Goal: Task Accomplishment & Management: Manage account settings

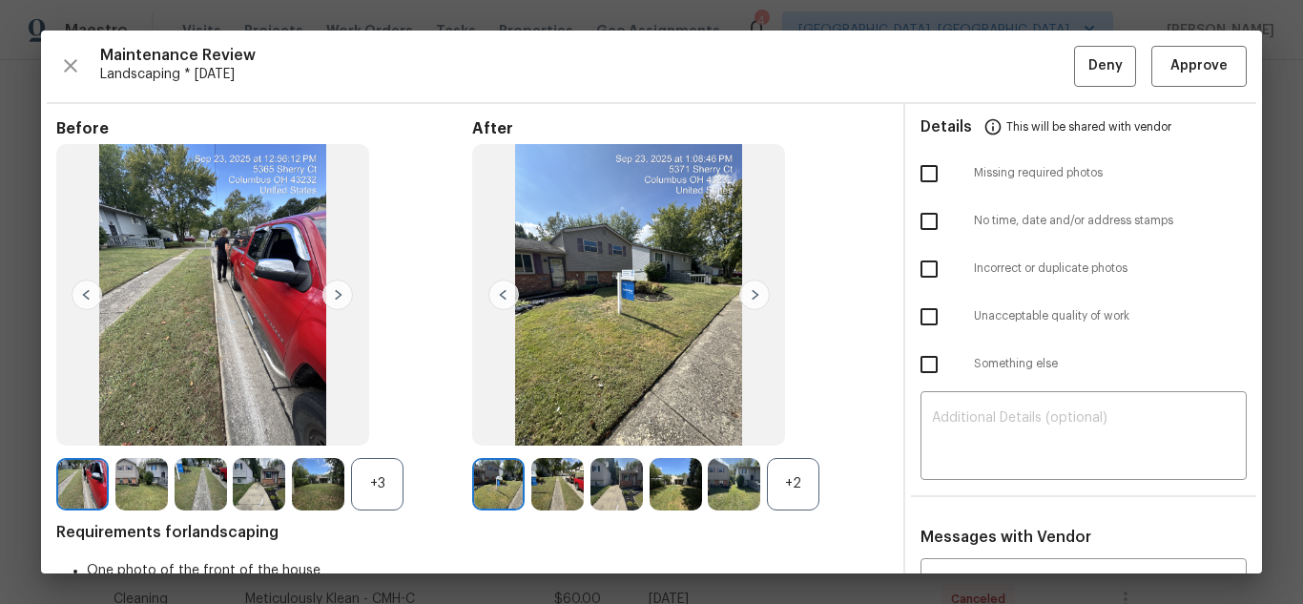
scroll to position [286, 0]
click at [1205, 69] on span "Approve" at bounding box center [1199, 66] width 57 height 24
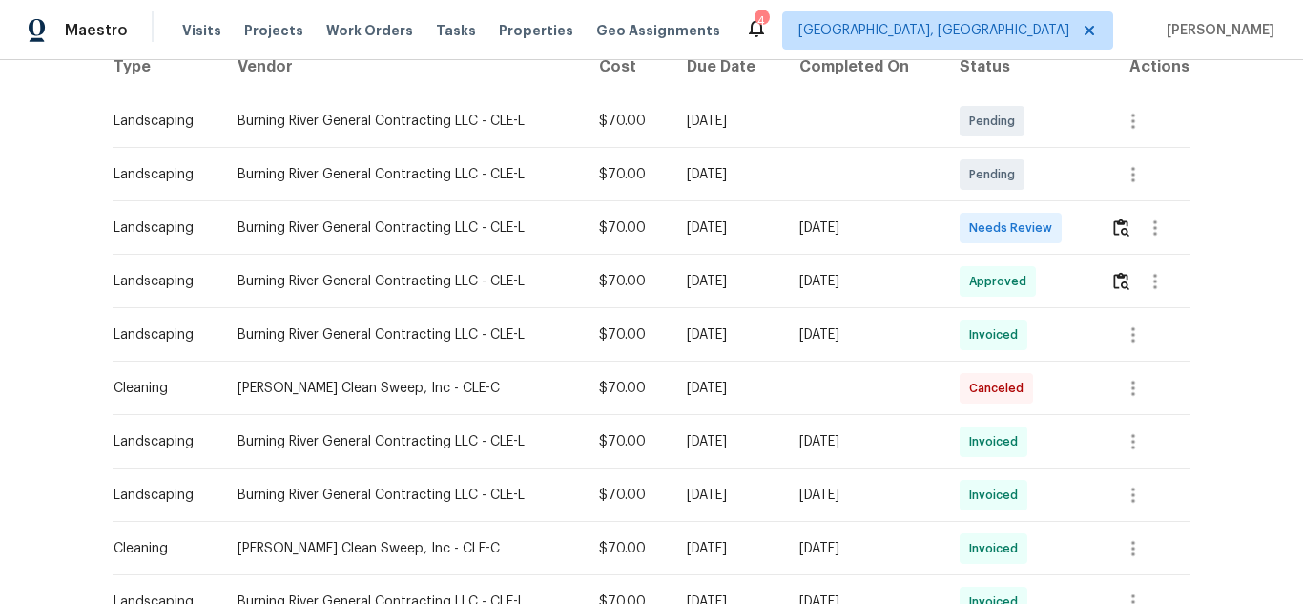
scroll to position [382, 0]
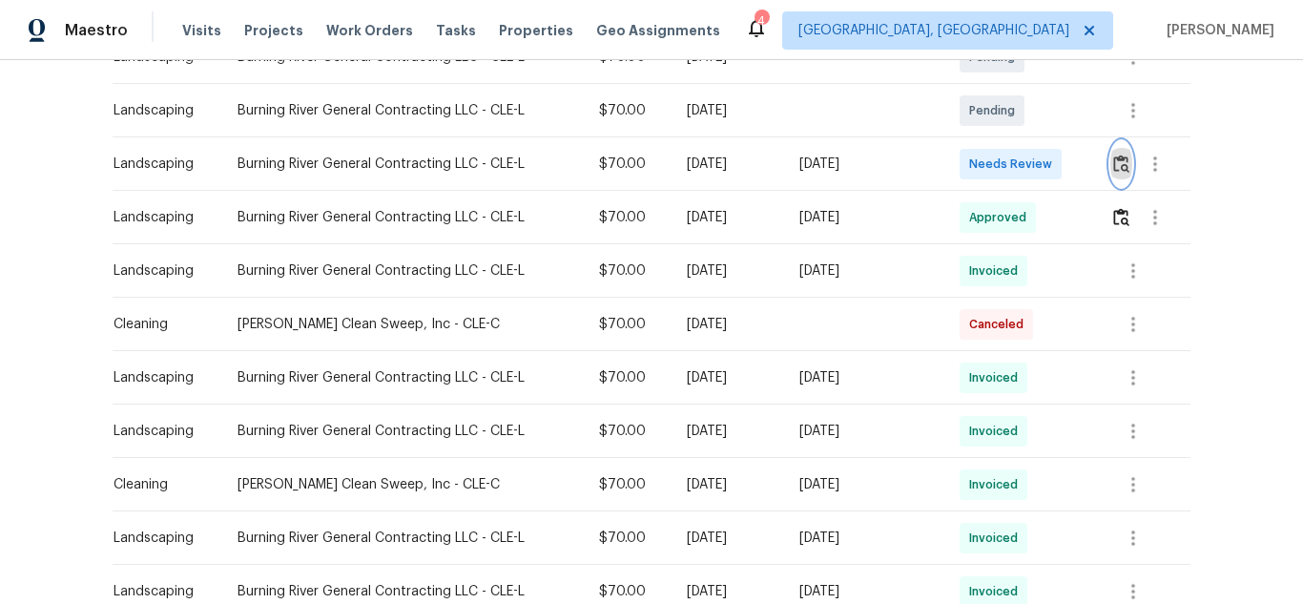
click at [1126, 166] on img "button" at bounding box center [1121, 164] width 16 height 18
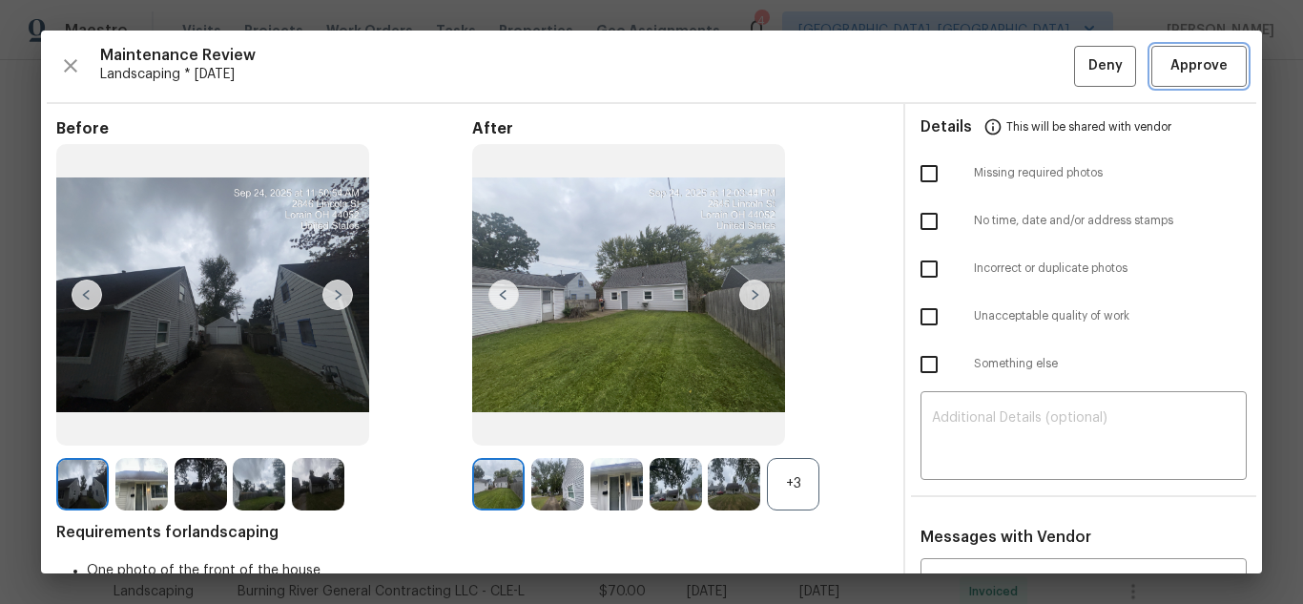
click at [1181, 72] on span "Approve" at bounding box center [1199, 66] width 57 height 24
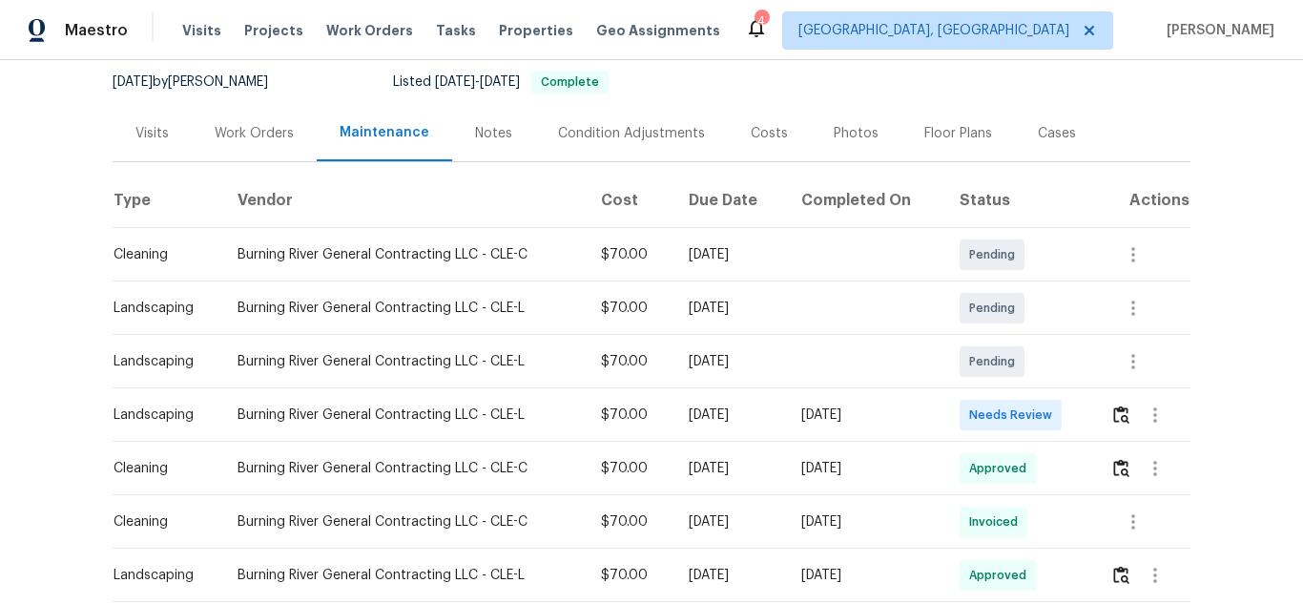
scroll to position [191, 0]
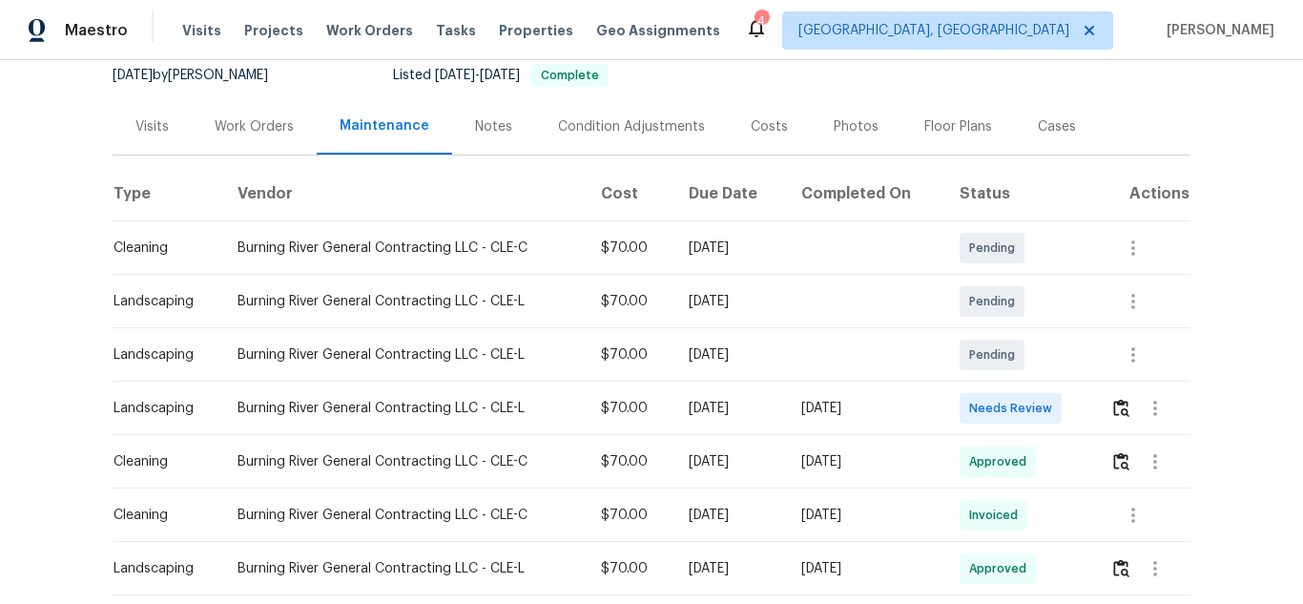
click at [1133, 398] on div at bounding box center [1156, 408] width 46 height 46
click at [1113, 411] on img "button" at bounding box center [1121, 408] width 16 height 18
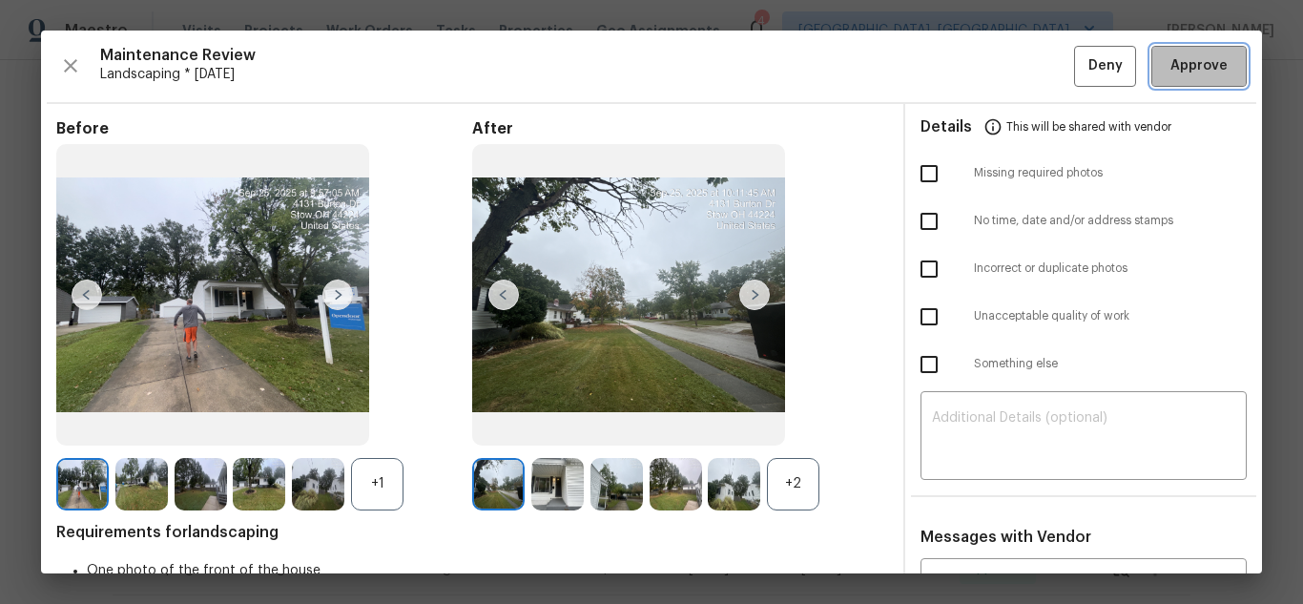
click at [1185, 63] on span "Approve" at bounding box center [1199, 66] width 57 height 24
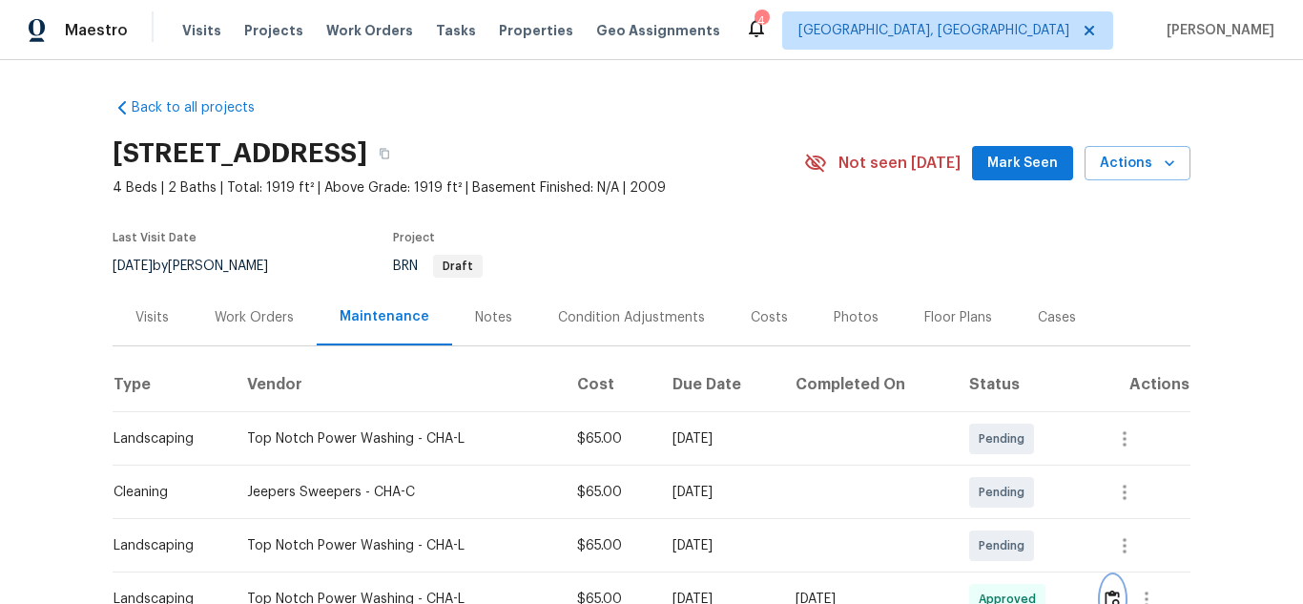
scroll to position [286, 0]
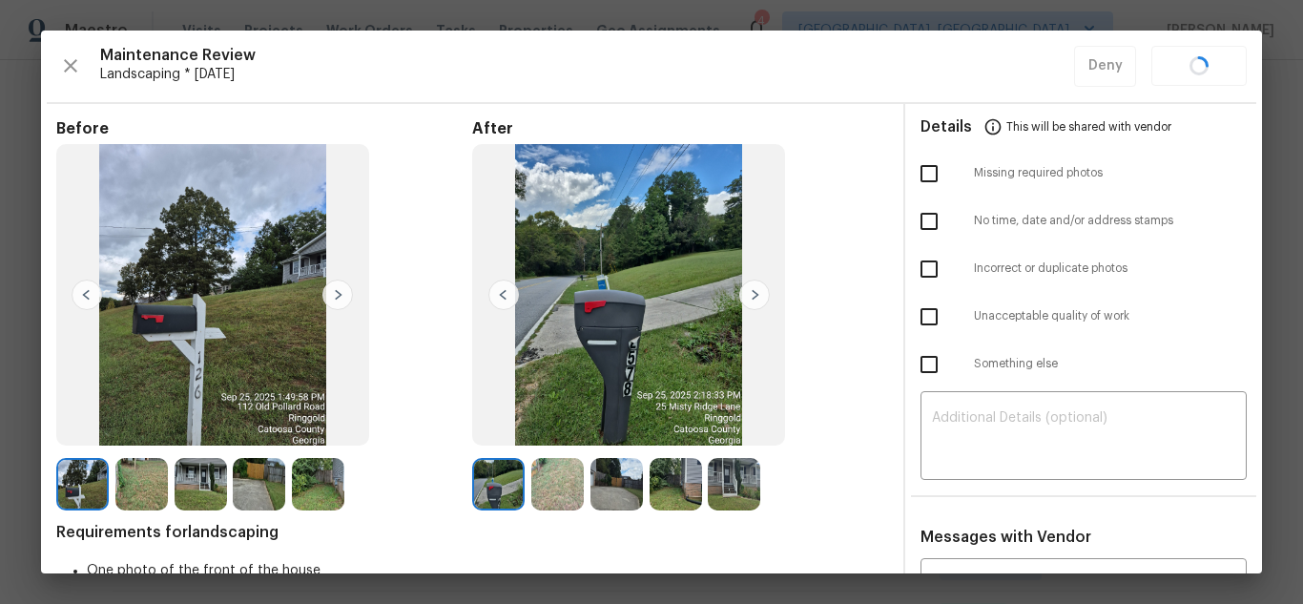
scroll to position [286, 0]
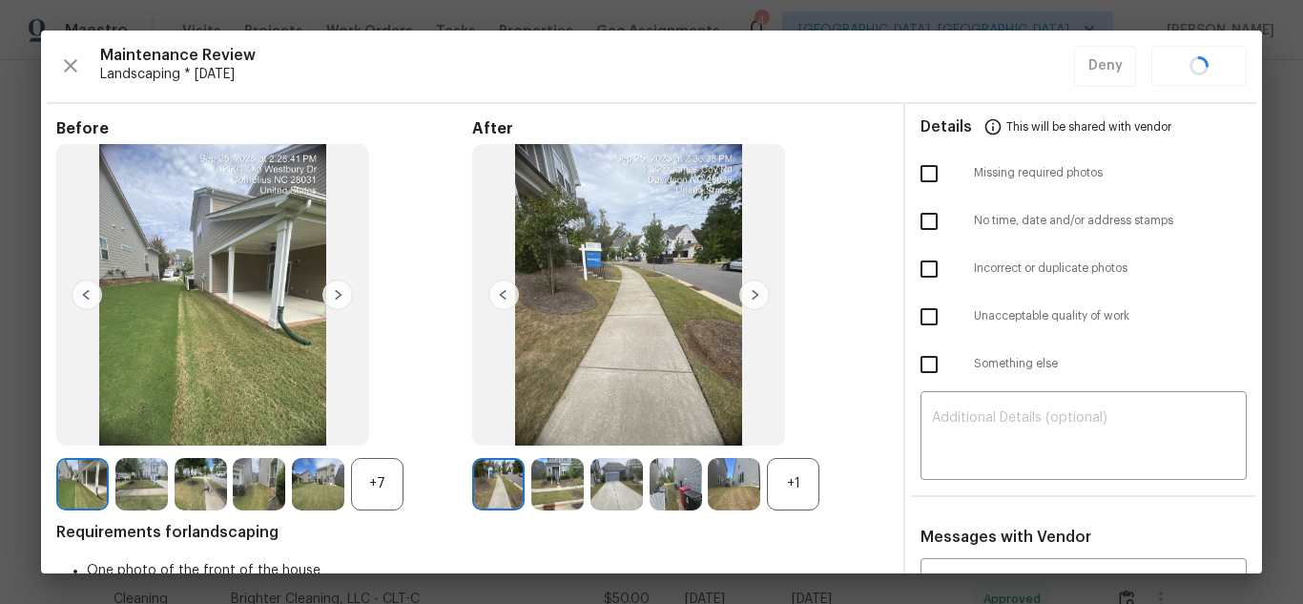
scroll to position [286, 0]
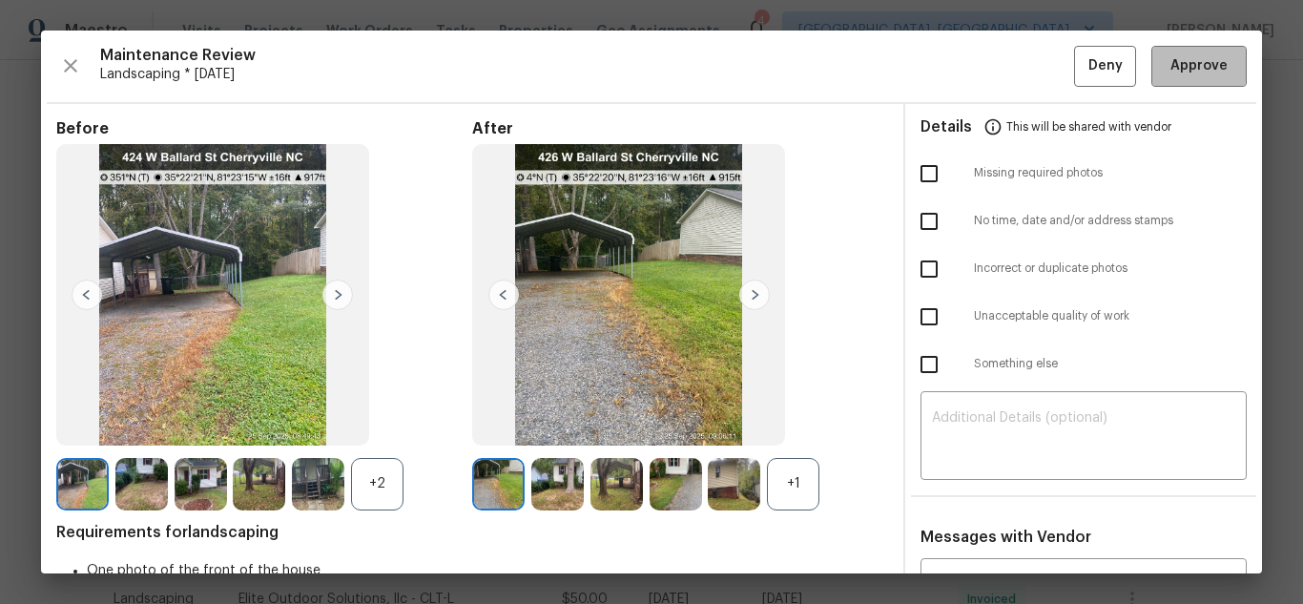
click at [1185, 63] on span "Approve" at bounding box center [1199, 66] width 57 height 24
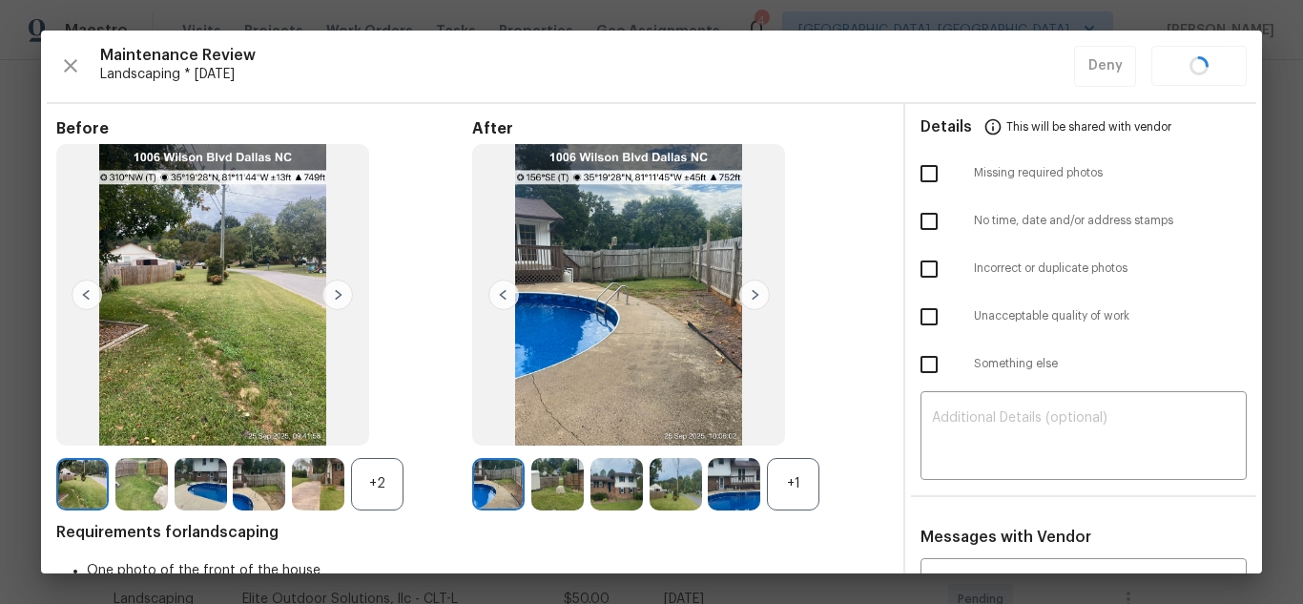
scroll to position [286, 0]
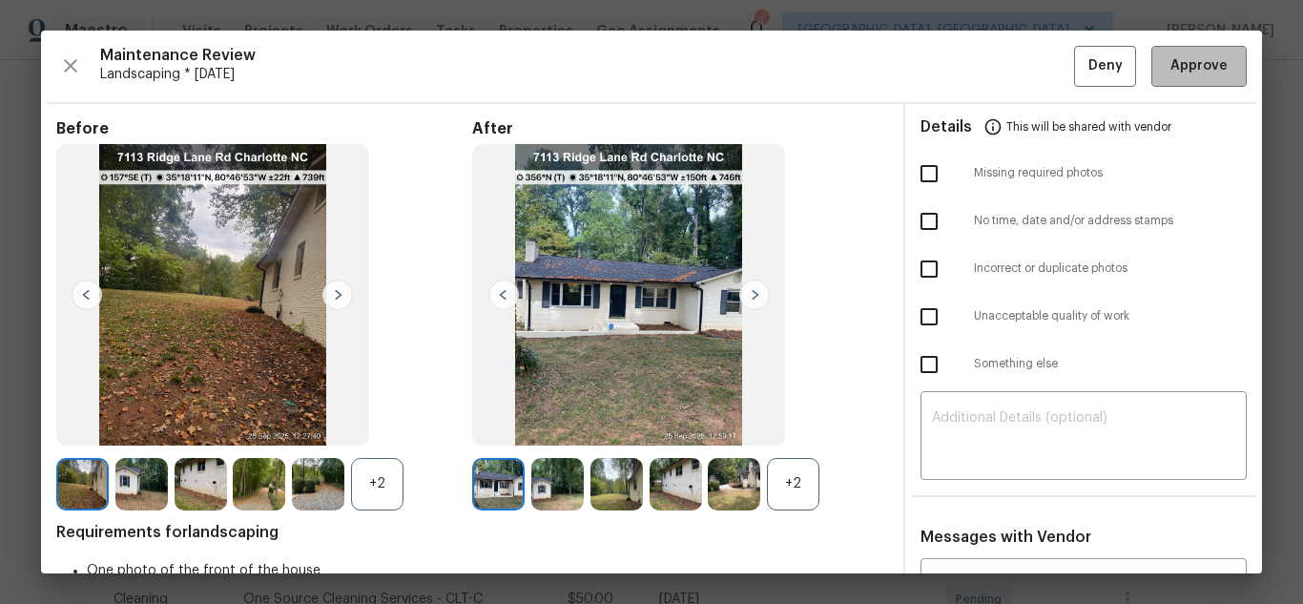
click at [1183, 63] on span "Approve" at bounding box center [1199, 66] width 57 height 24
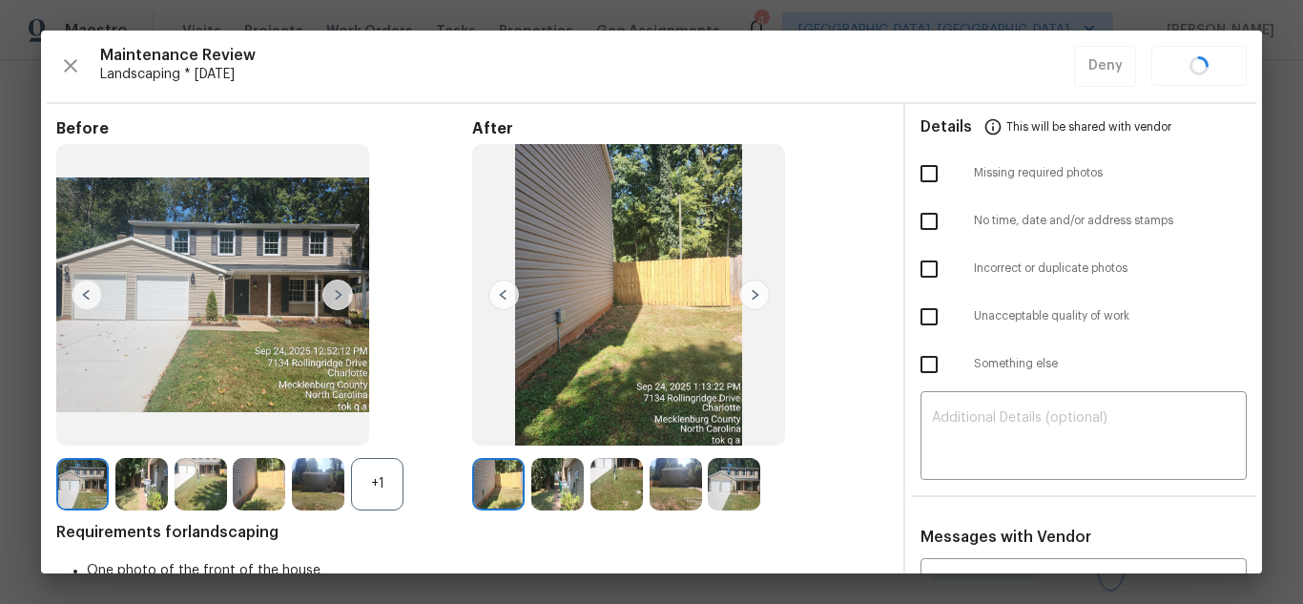
scroll to position [382, 0]
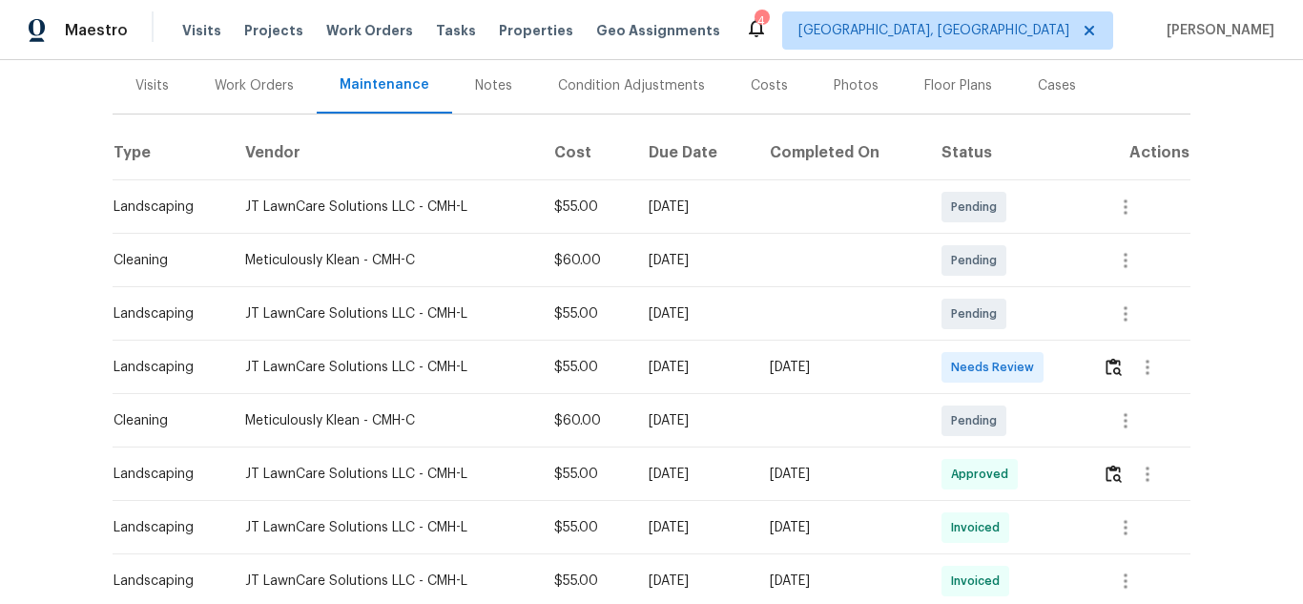
scroll to position [477, 0]
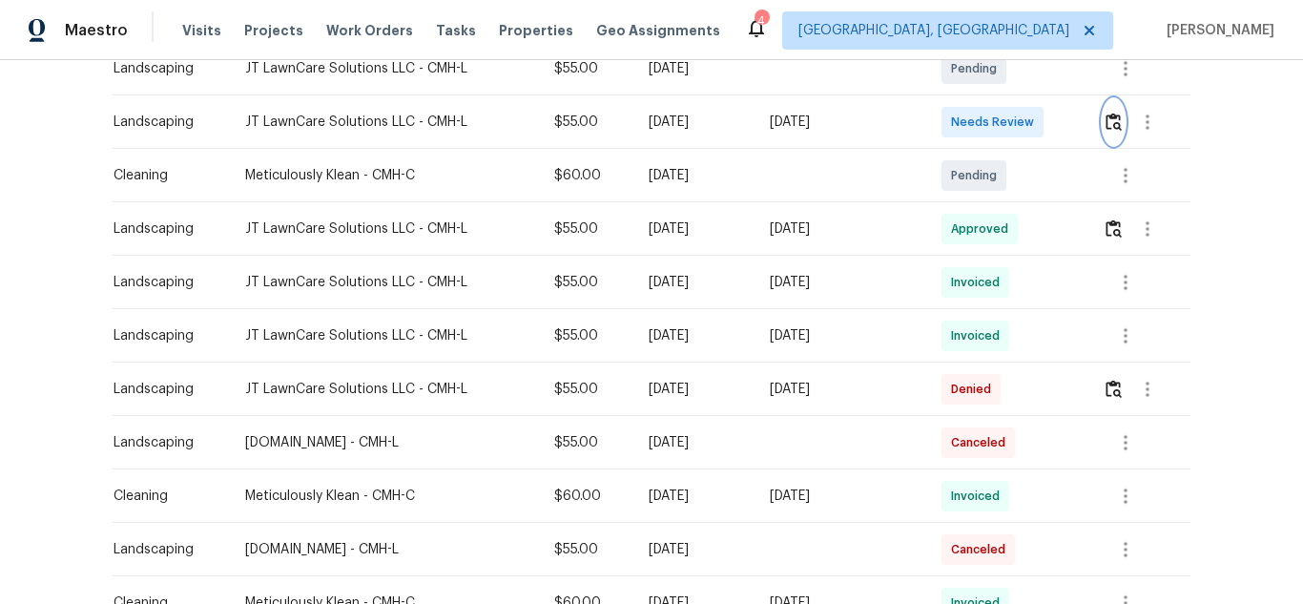
click at [1115, 114] on img "button" at bounding box center [1114, 122] width 16 height 18
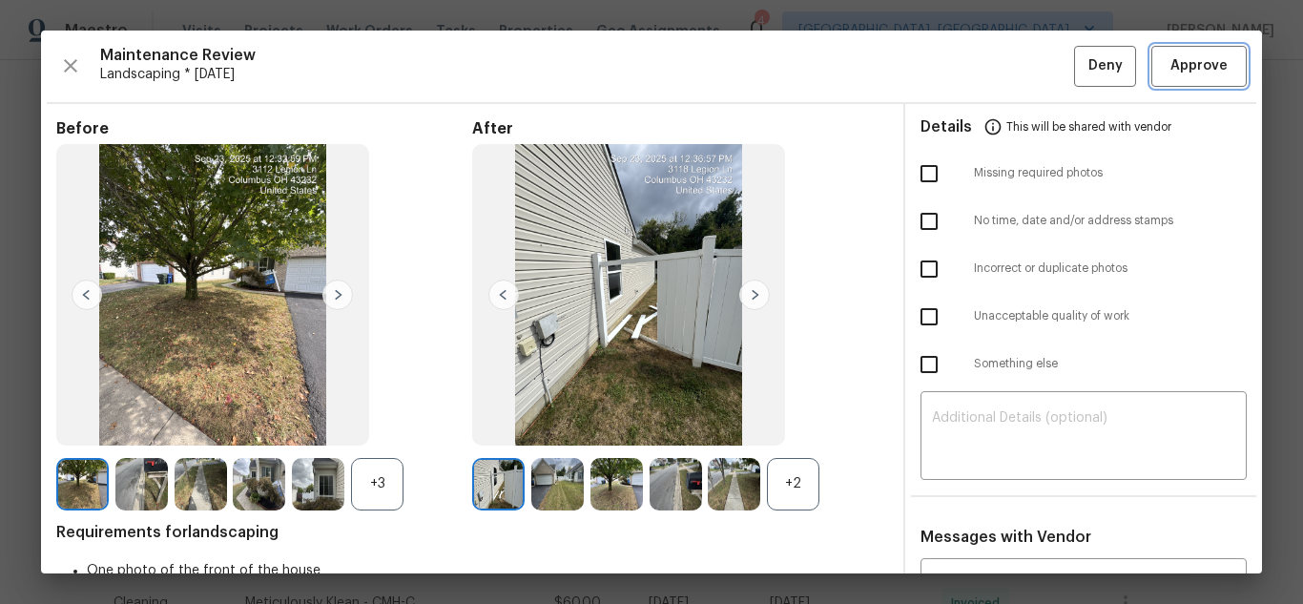
click at [1190, 80] on button "Approve" at bounding box center [1199, 66] width 95 height 41
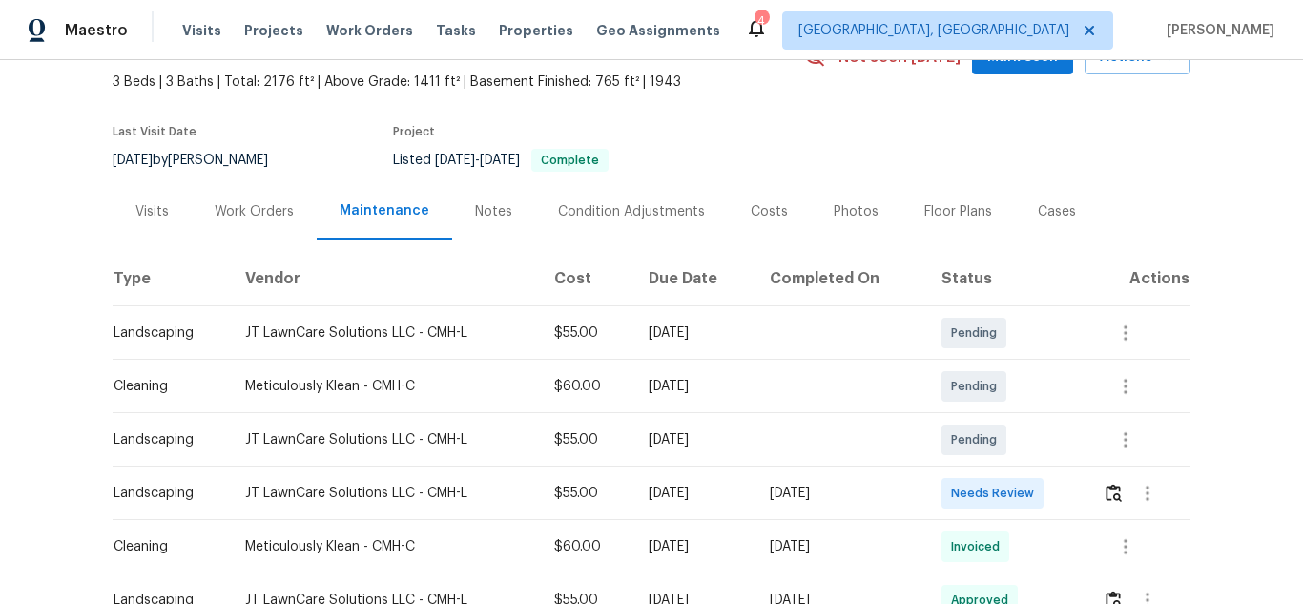
scroll to position [286, 0]
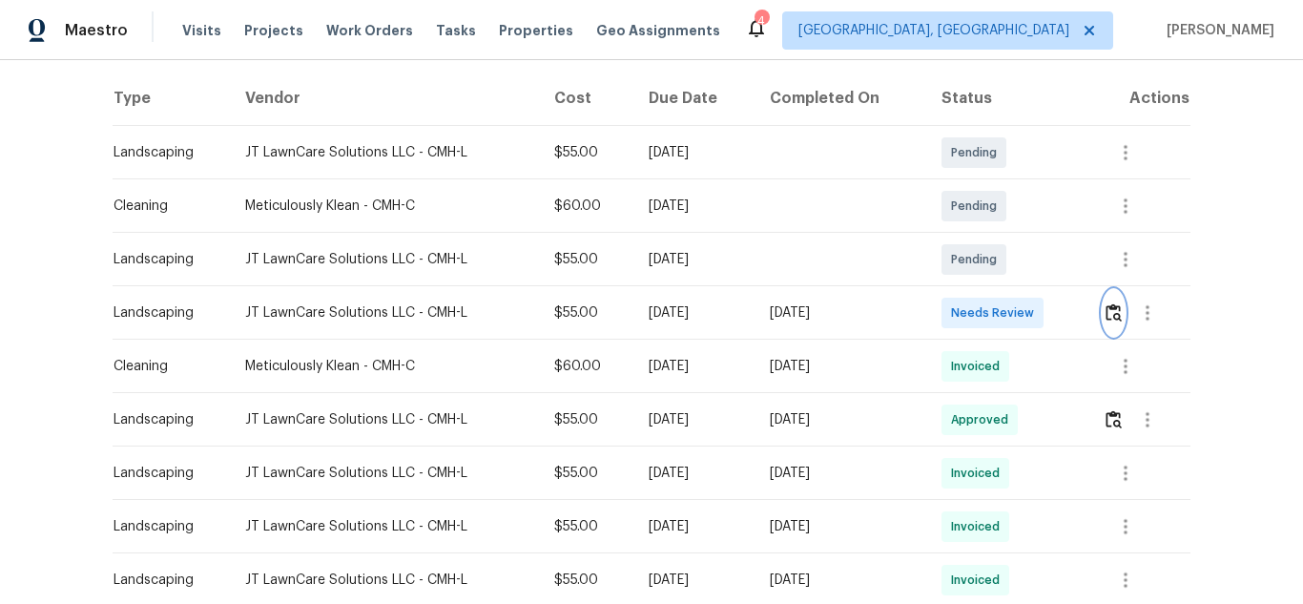
click at [1103, 314] on button "button" at bounding box center [1114, 313] width 22 height 46
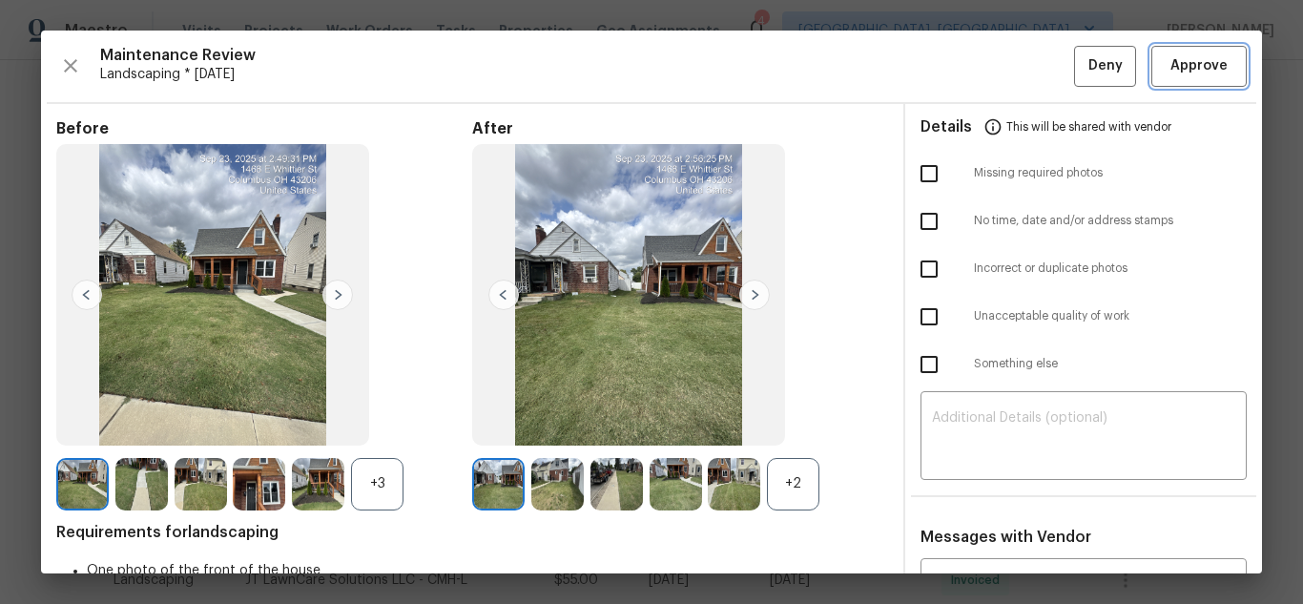
click at [1190, 80] on button "Approve" at bounding box center [1199, 66] width 95 height 41
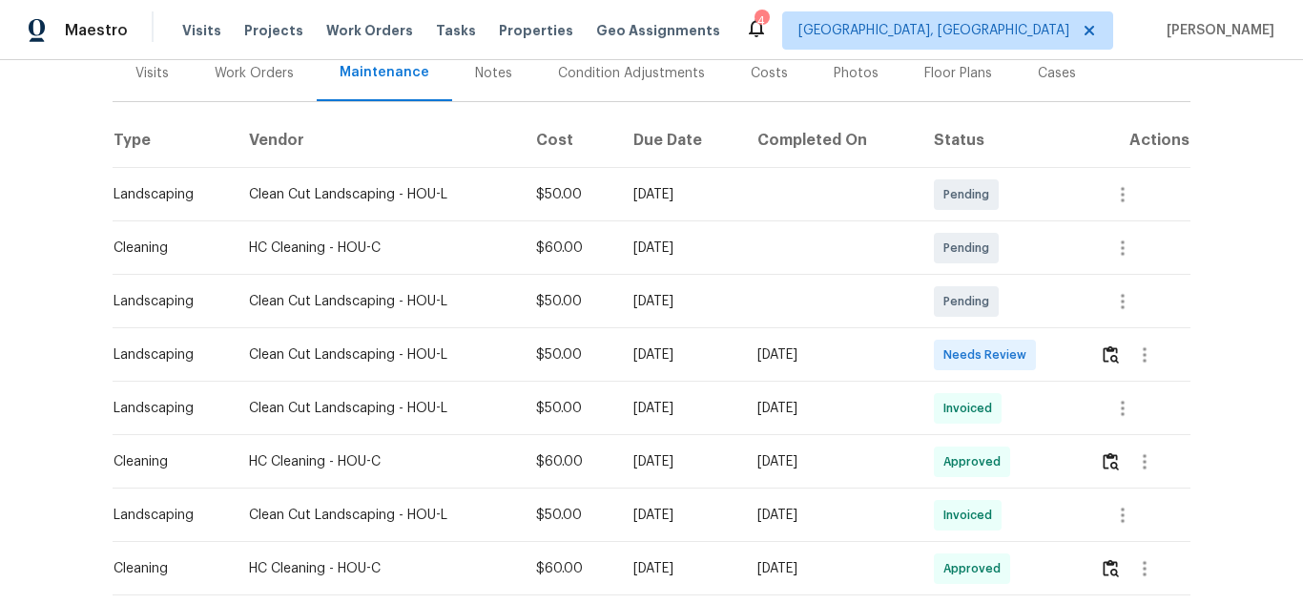
scroll to position [286, 0]
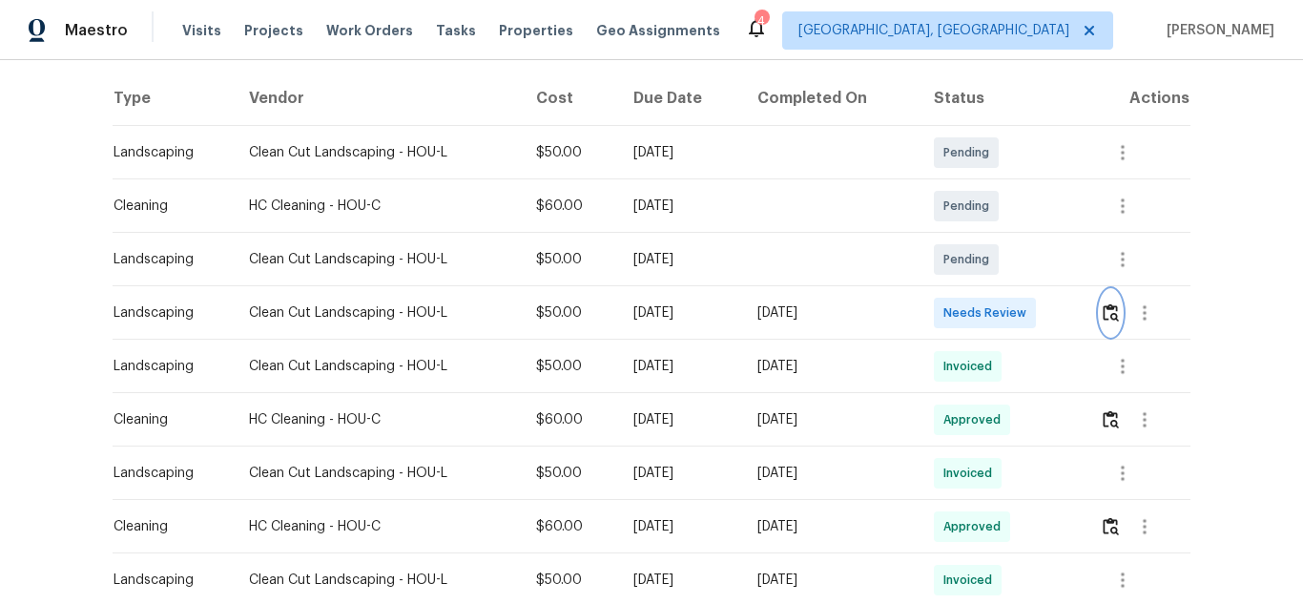
click at [1103, 322] on img "button" at bounding box center [1111, 312] width 16 height 18
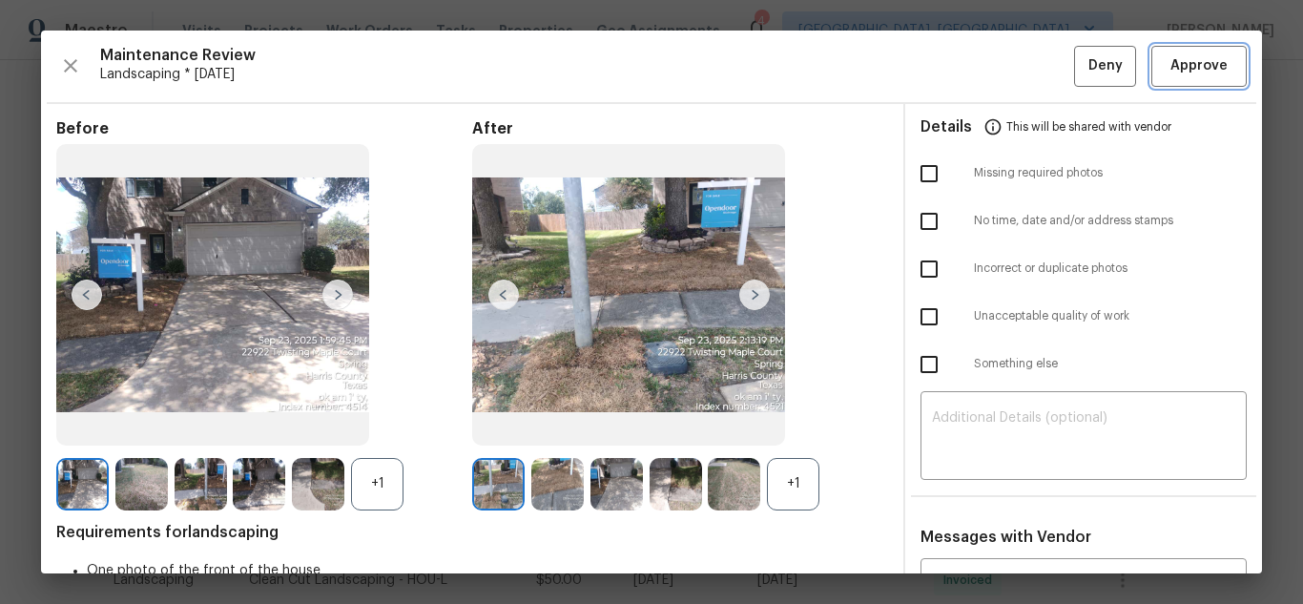
click at [1190, 80] on button "Approve" at bounding box center [1199, 66] width 95 height 41
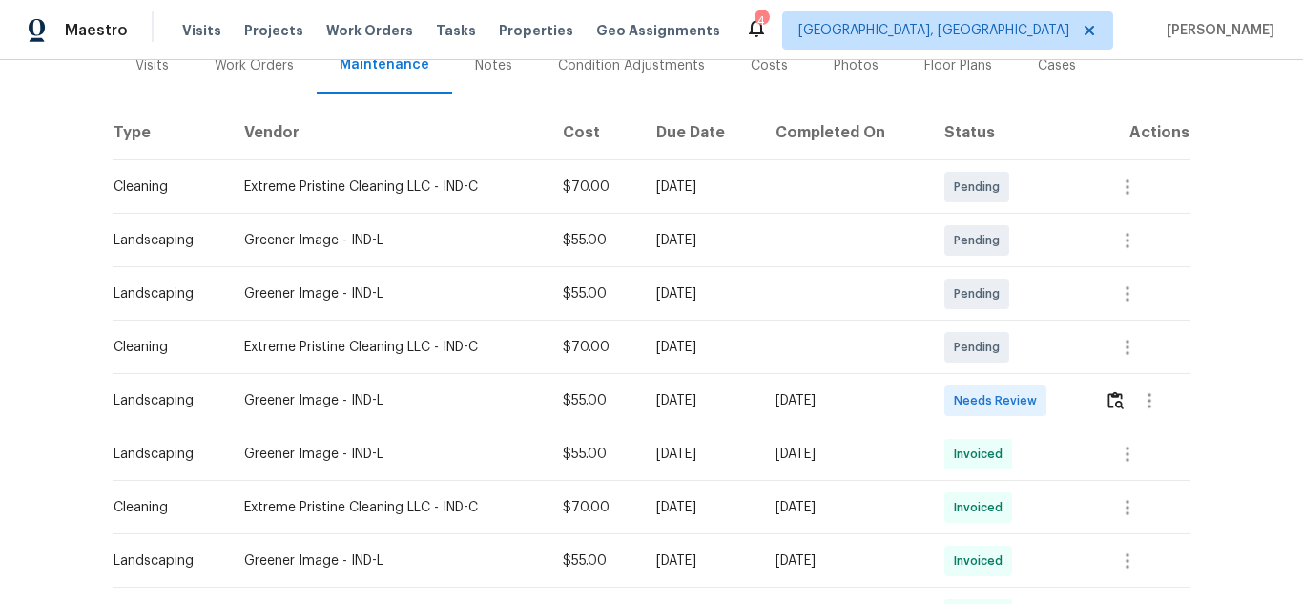
scroll to position [286, 0]
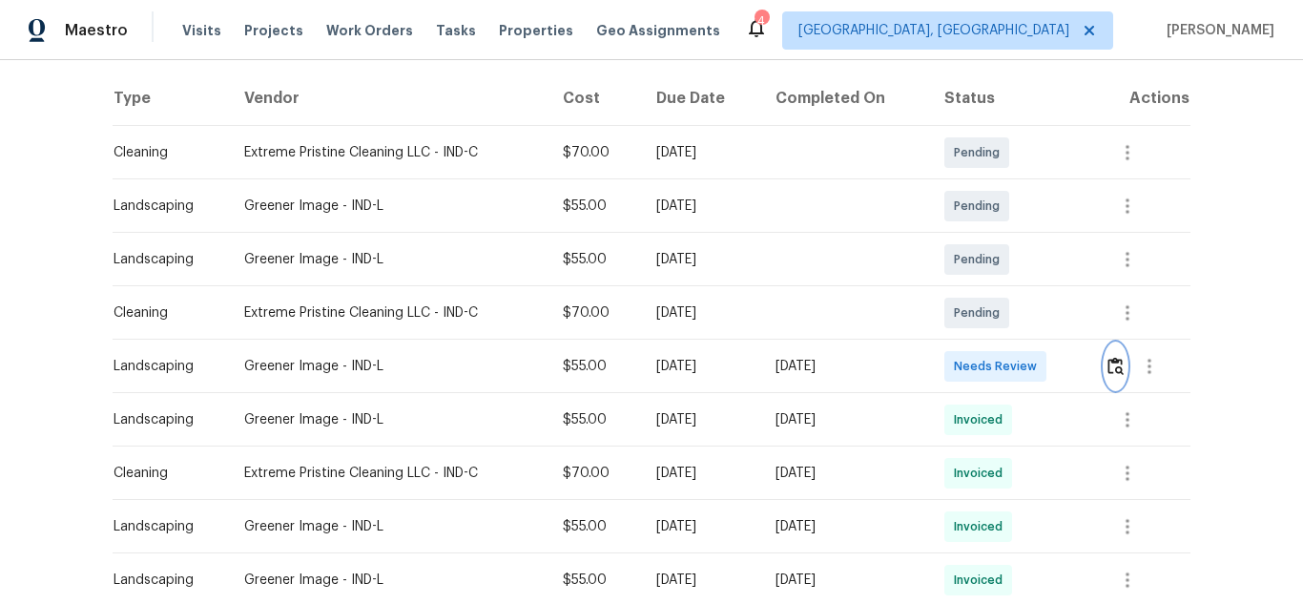
click at [1115, 357] on img "button" at bounding box center [1116, 366] width 16 height 18
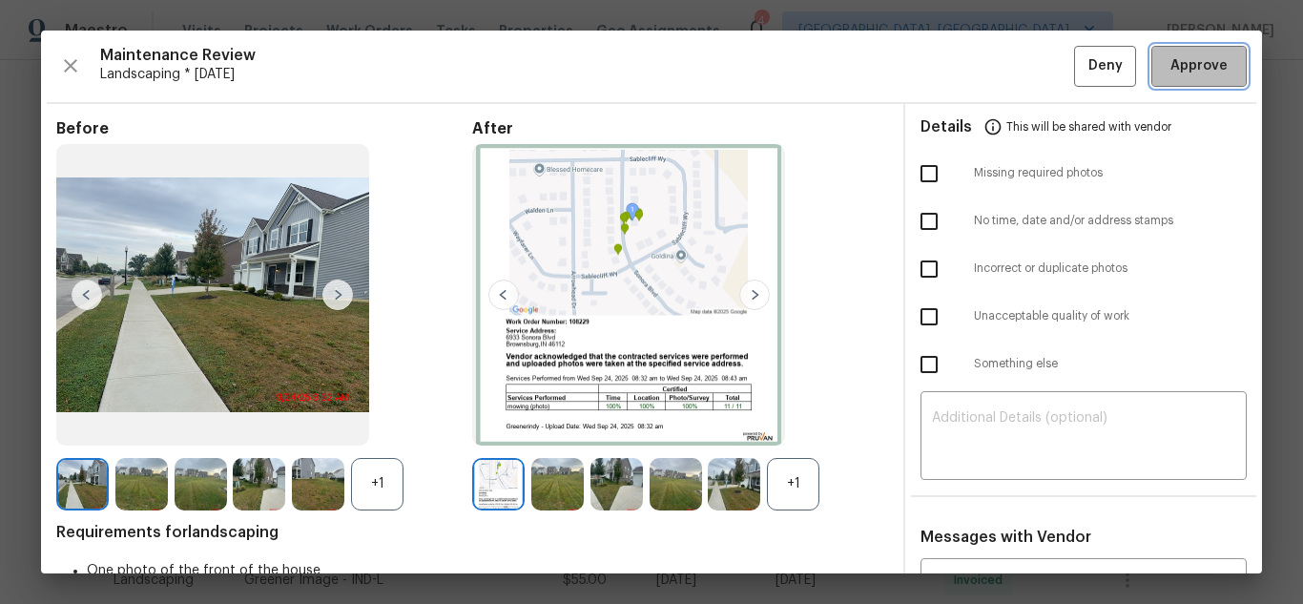
click at [1190, 80] on button "Approve" at bounding box center [1199, 66] width 95 height 41
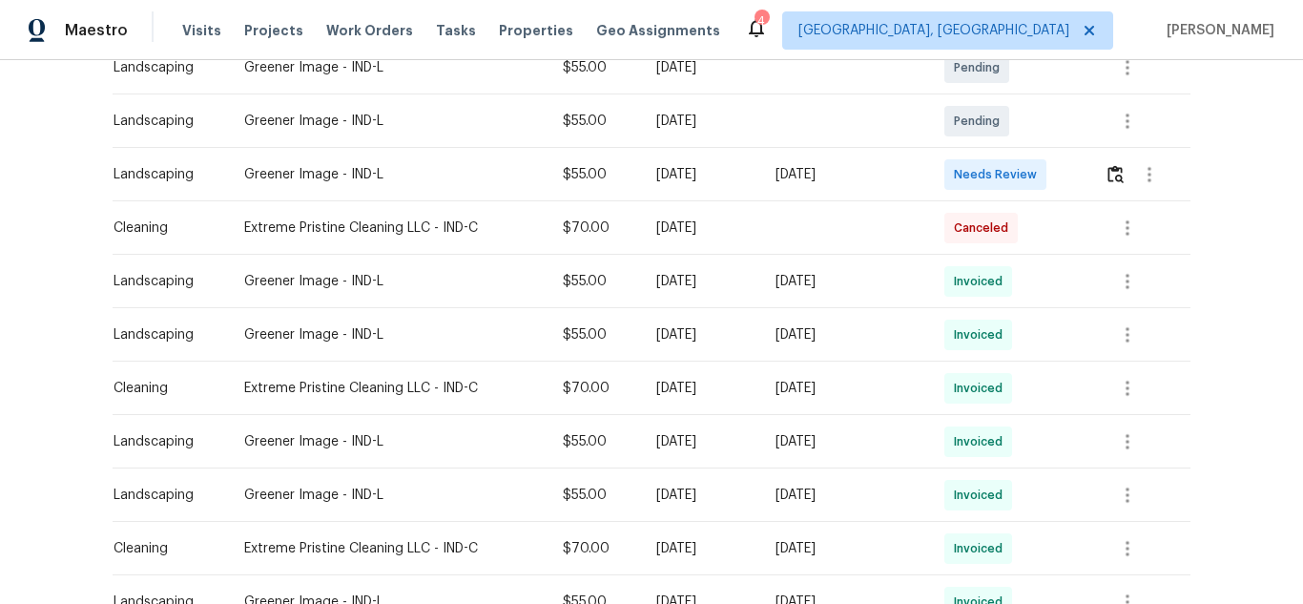
scroll to position [382, 0]
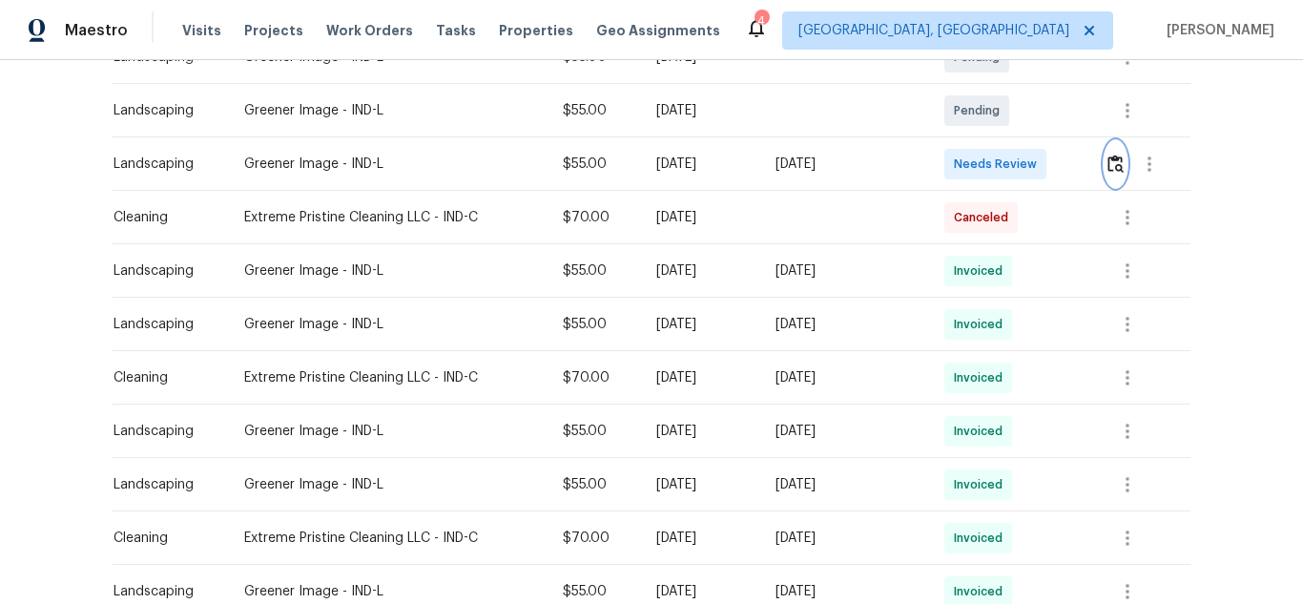
click at [1113, 168] on img "button" at bounding box center [1116, 164] width 16 height 18
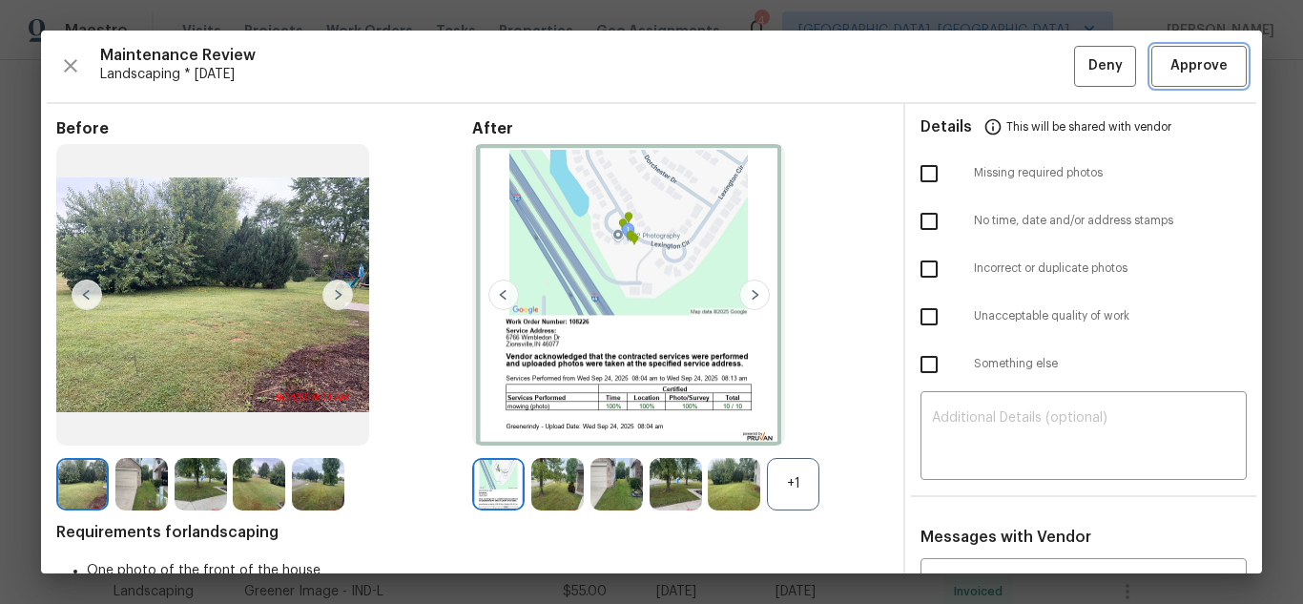
click at [1190, 80] on button "Approve" at bounding box center [1199, 66] width 95 height 41
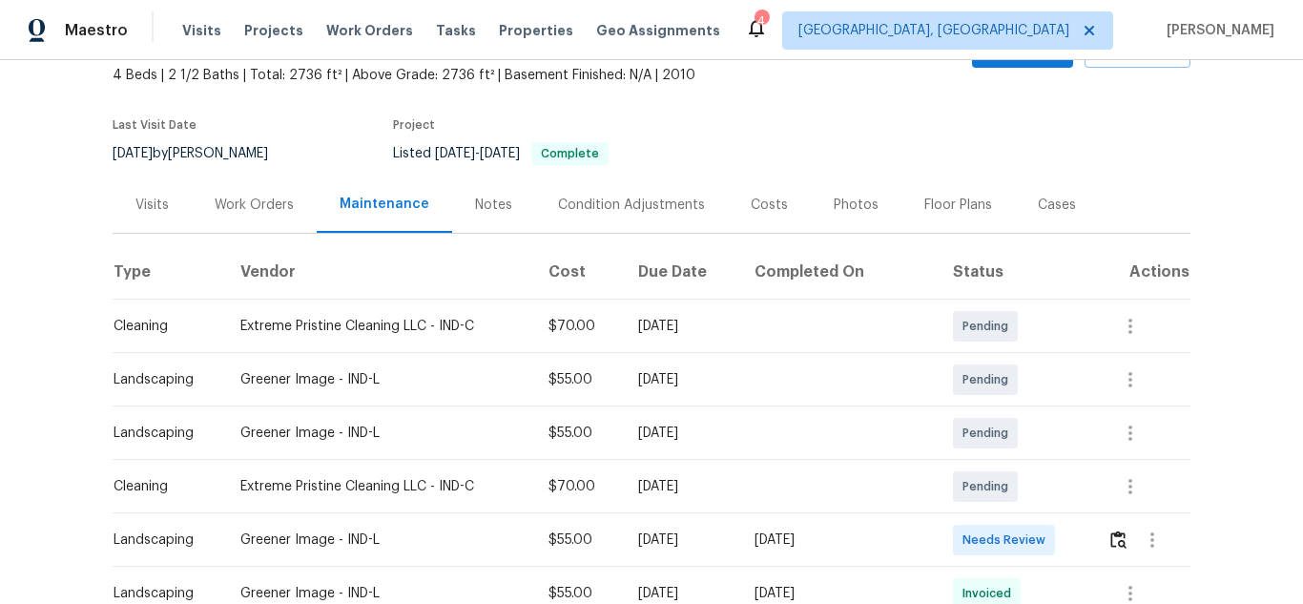
scroll to position [286, 0]
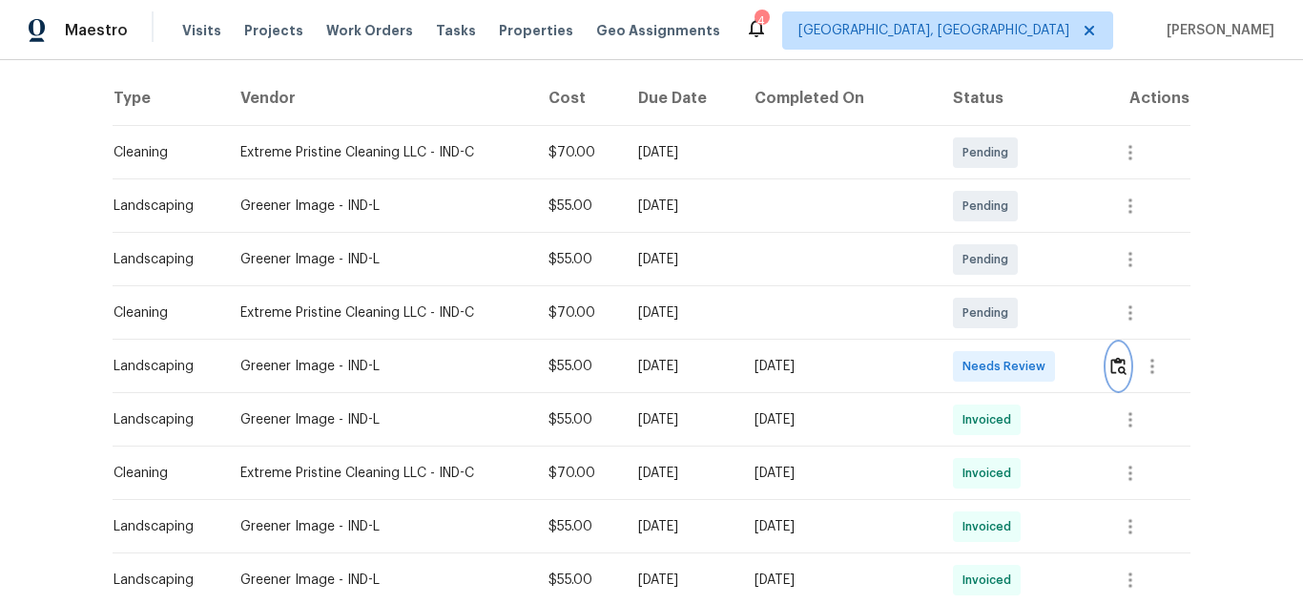
click at [1112, 347] on button "button" at bounding box center [1119, 366] width 22 height 46
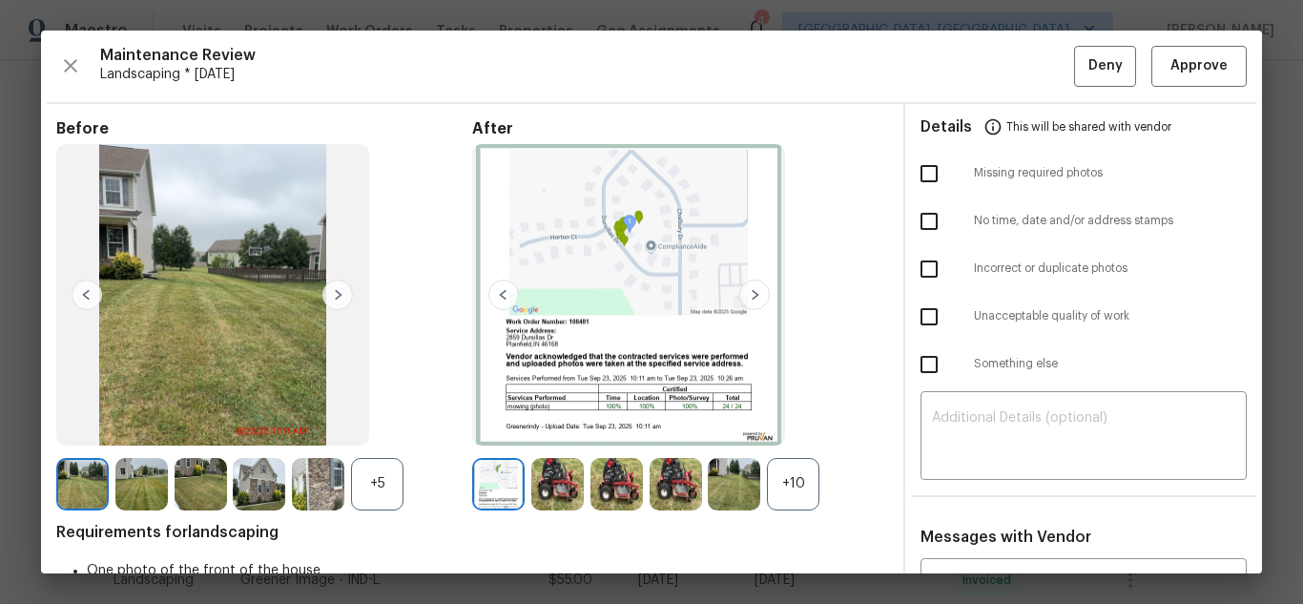
click at [551, 485] on img at bounding box center [557, 484] width 52 height 52
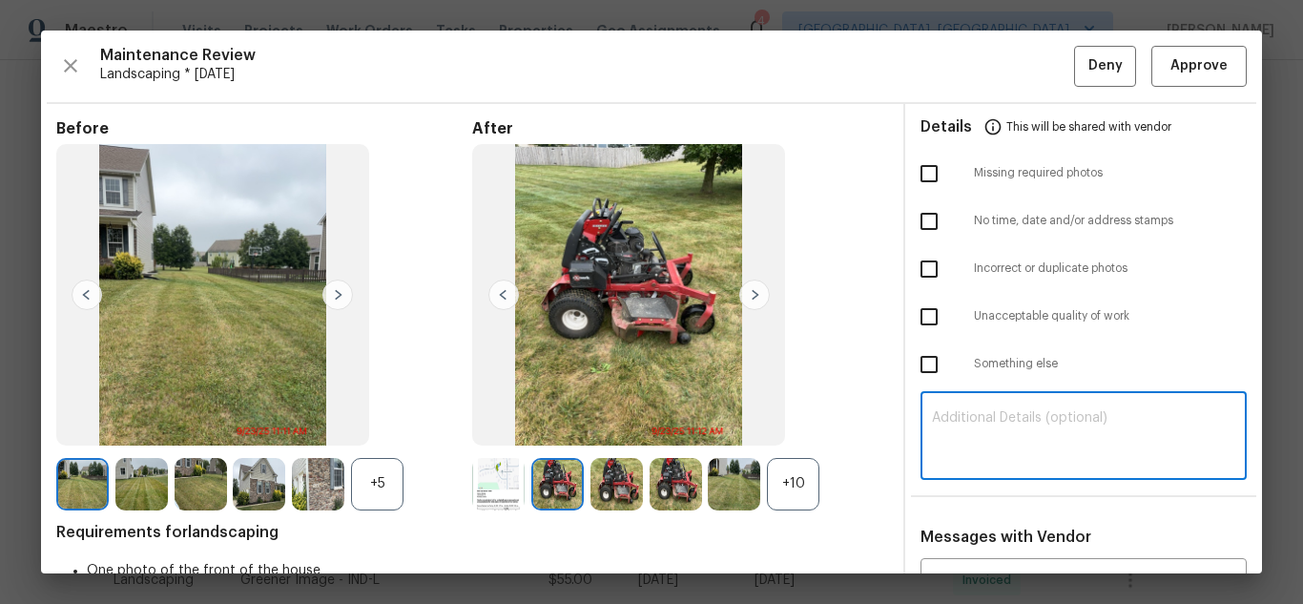
click at [1024, 423] on textarea at bounding box center [1083, 437] width 303 height 53
paste textarea "Maintenance Audit Team: Hello! Unfortunately, this Landscaping visit completed …"
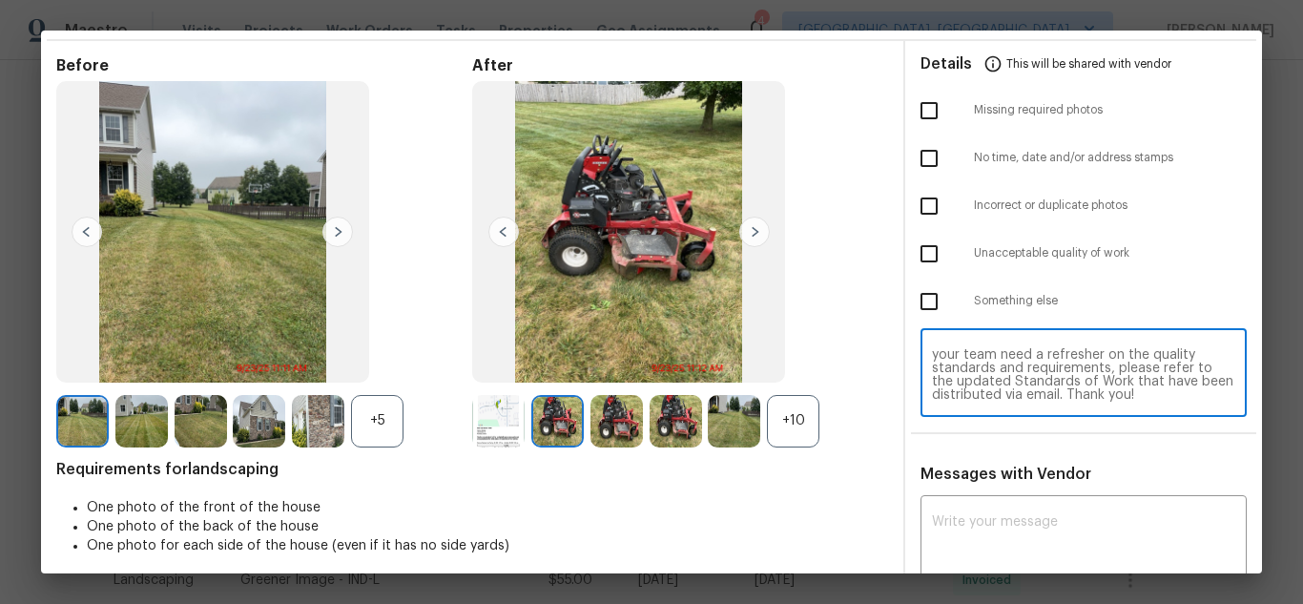
scroll to position [131, 0]
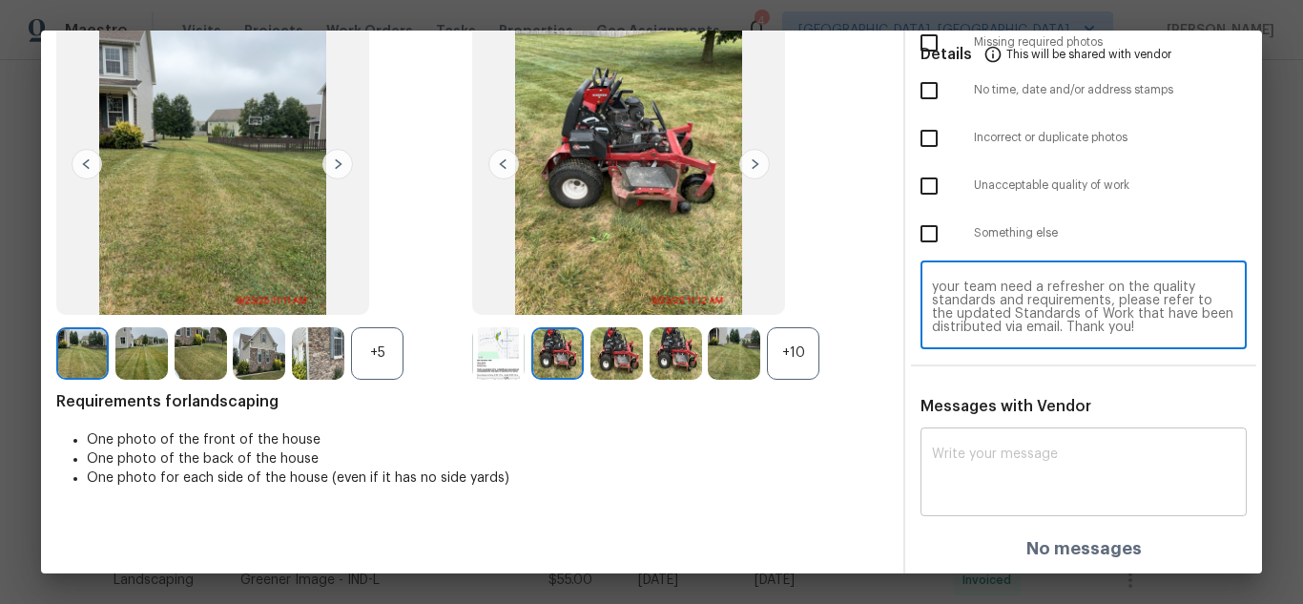
type textarea "Maintenance Audit Team: Hello! Unfortunately, this Landscaping visit completed …"
click at [1012, 445] on div "x ​" at bounding box center [1084, 474] width 326 height 84
paste textarea "Maintenance Audit Team: Hello! Unfortunately, this Landscaping visit completed …"
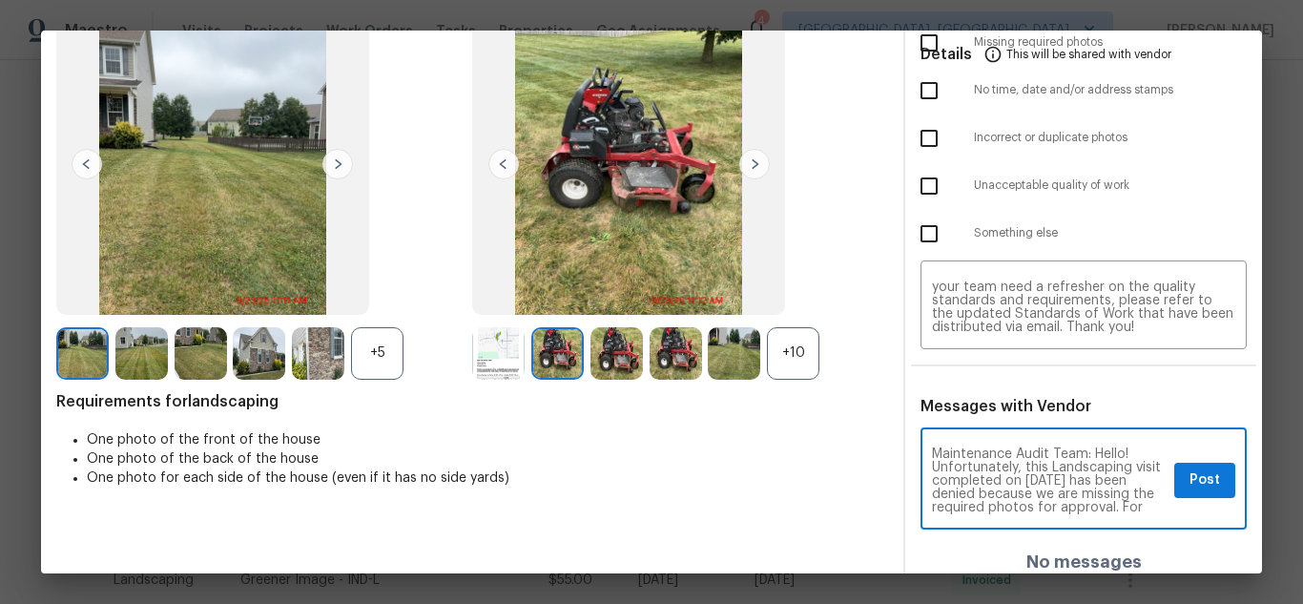
scroll to position [227, 0]
click at [1072, 409] on span "Messages with Vendor" at bounding box center [1006, 406] width 171 height 15
click at [1098, 497] on textarea "Maintenance Audit Team: Hello! Unfortunately, this Landscaping visit completed …" at bounding box center [1049, 480] width 235 height 67
type textarea "Maintenance Audit Team: Hello! Unfortunately, this Landscaping visit completed …"
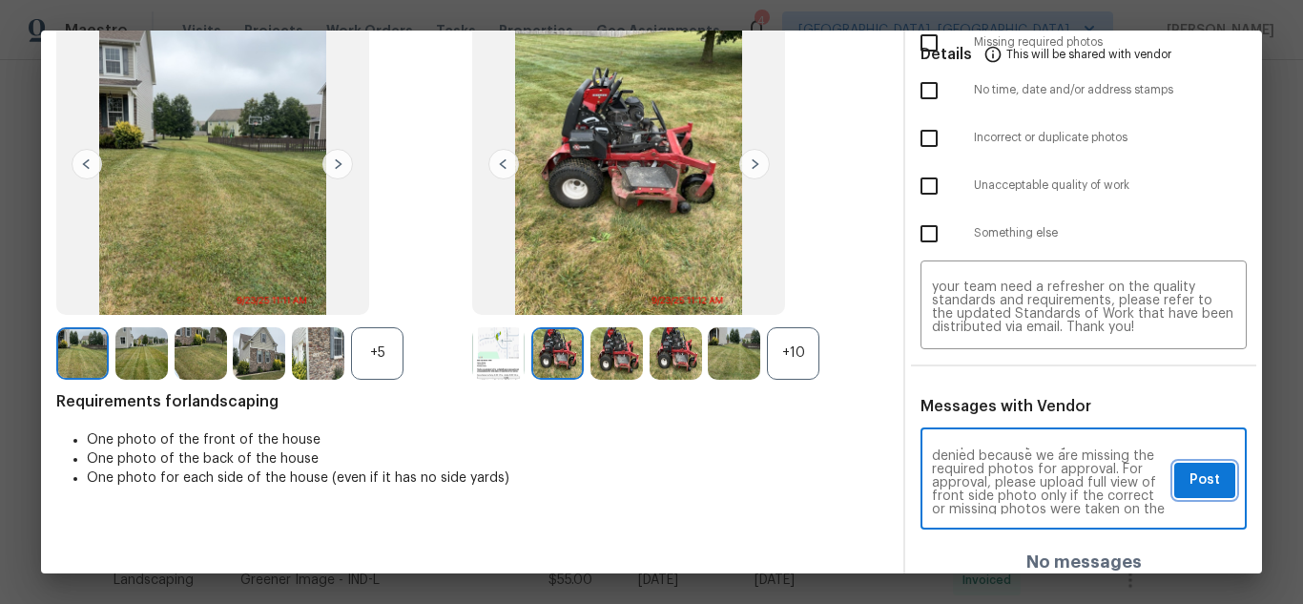
click at [1206, 481] on button "Post" at bounding box center [1205, 480] width 61 height 35
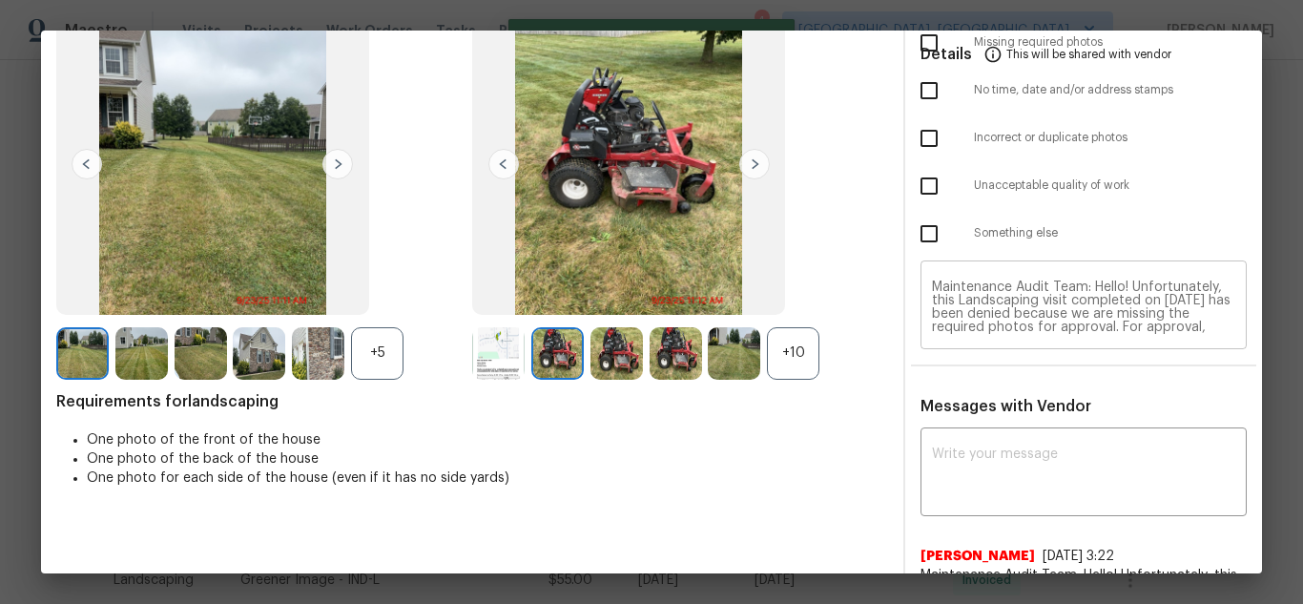
scroll to position [0, 0]
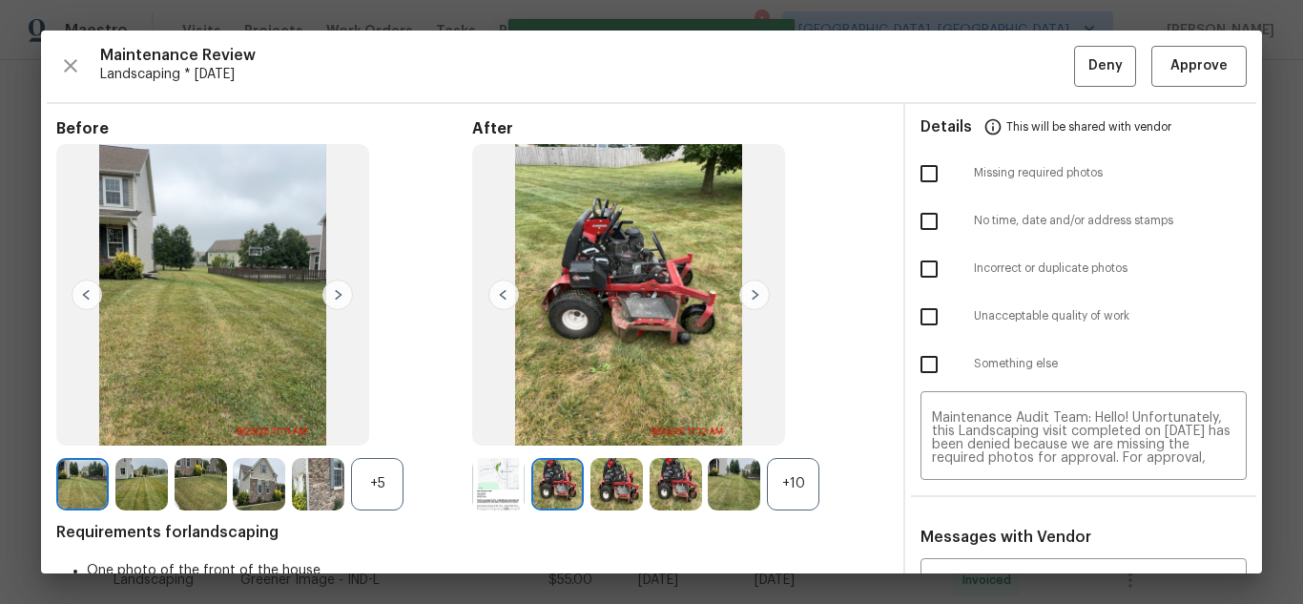
click at [923, 176] on input "checkbox" at bounding box center [929, 174] width 40 height 40
checkbox input "true"
click at [1102, 69] on span "Deny" at bounding box center [1106, 66] width 34 height 24
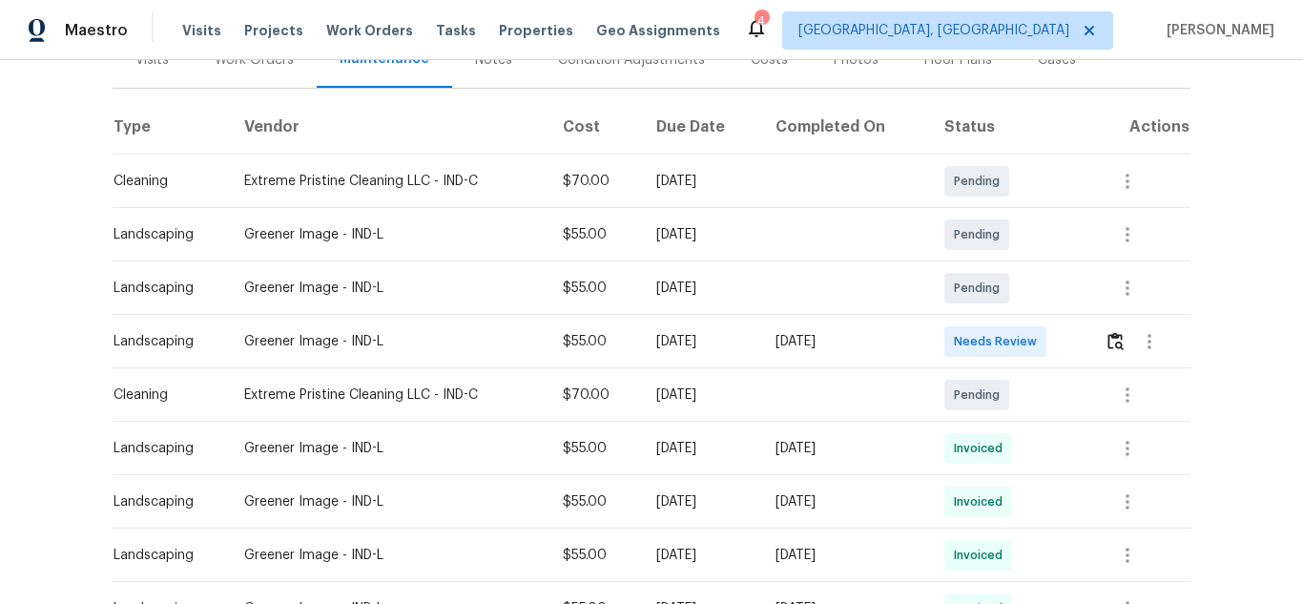
scroll to position [286, 0]
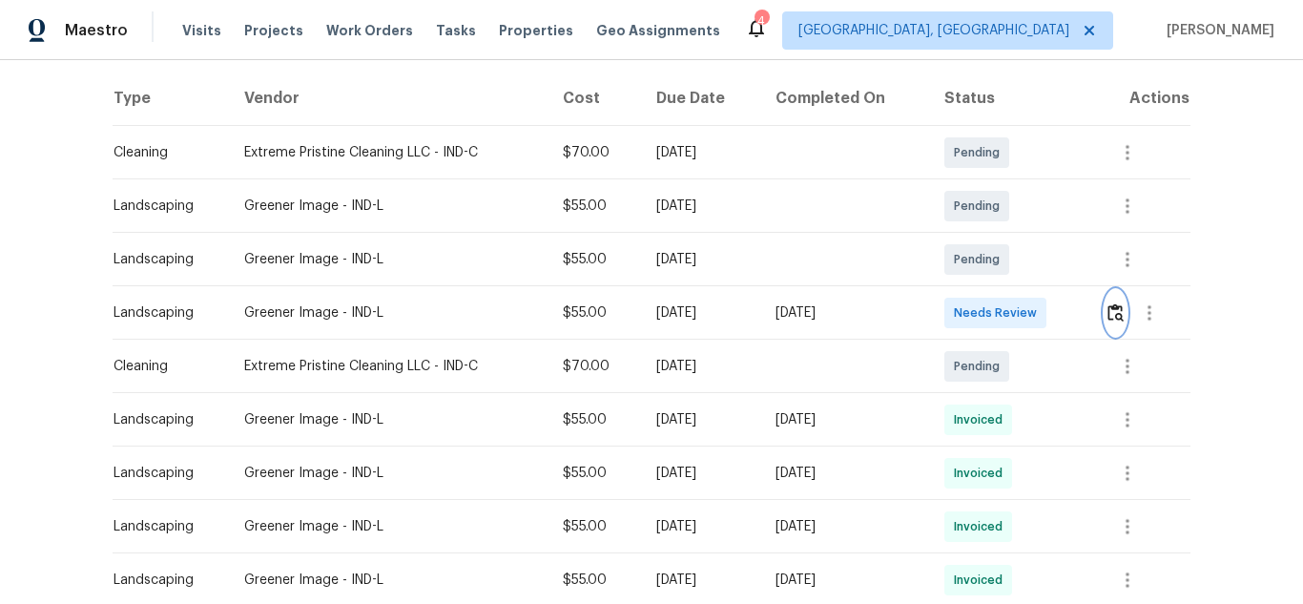
click at [1114, 309] on img "button" at bounding box center [1116, 312] width 16 height 18
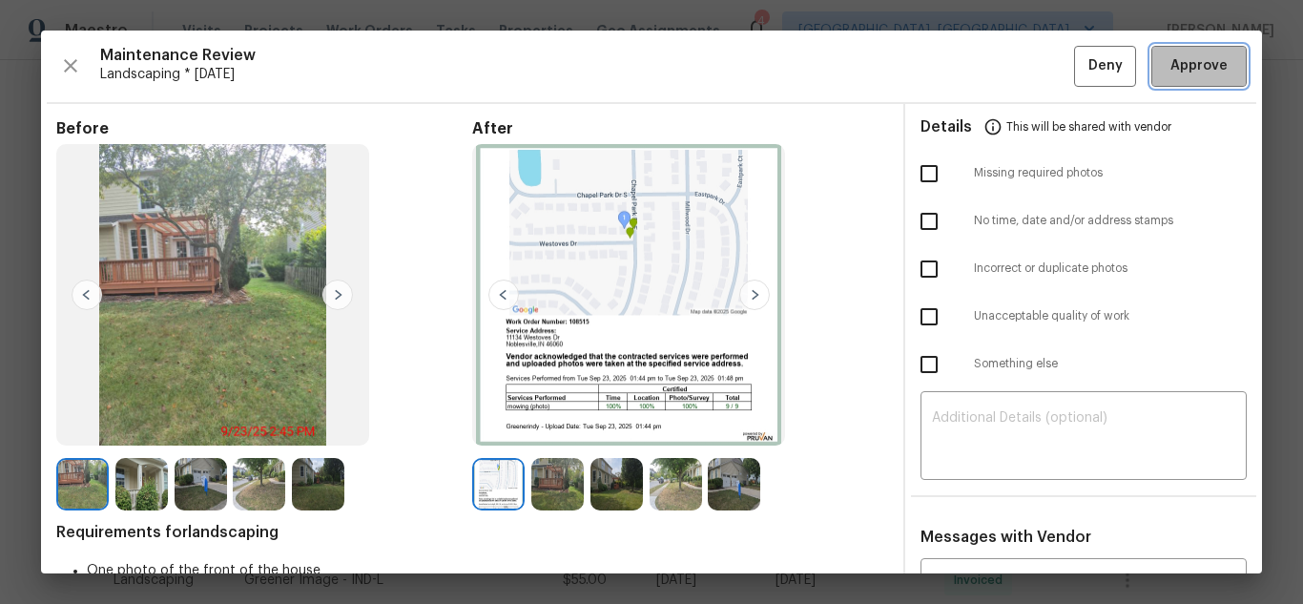
click at [1190, 80] on button "Approve" at bounding box center [1199, 66] width 95 height 41
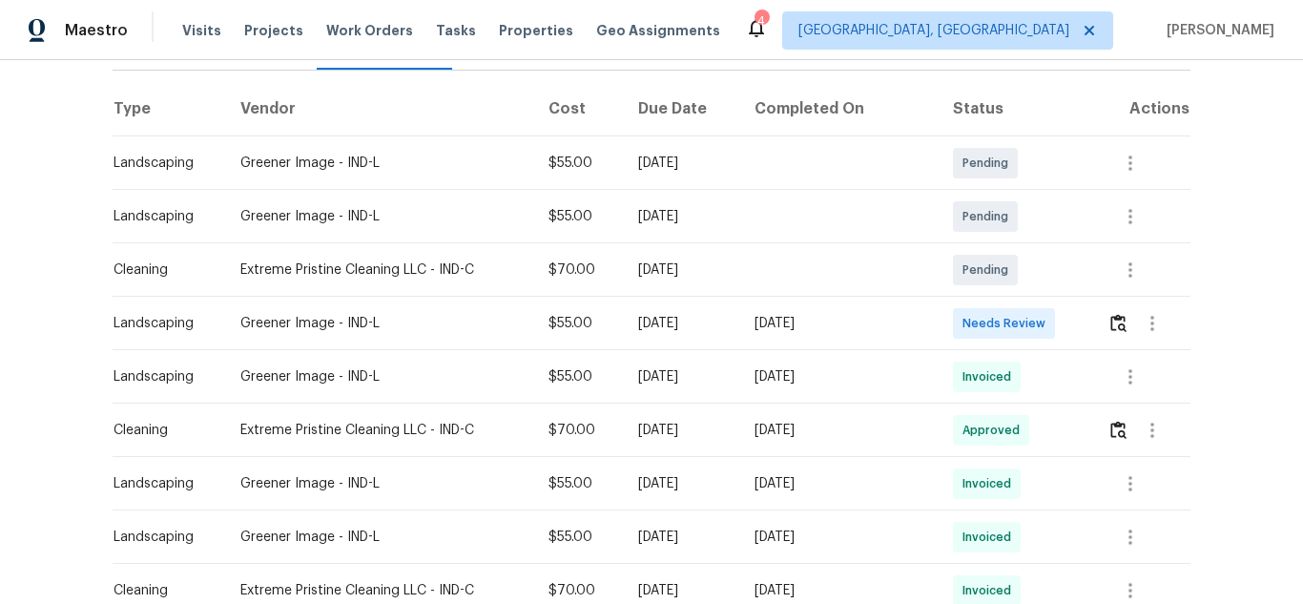
scroll to position [286, 0]
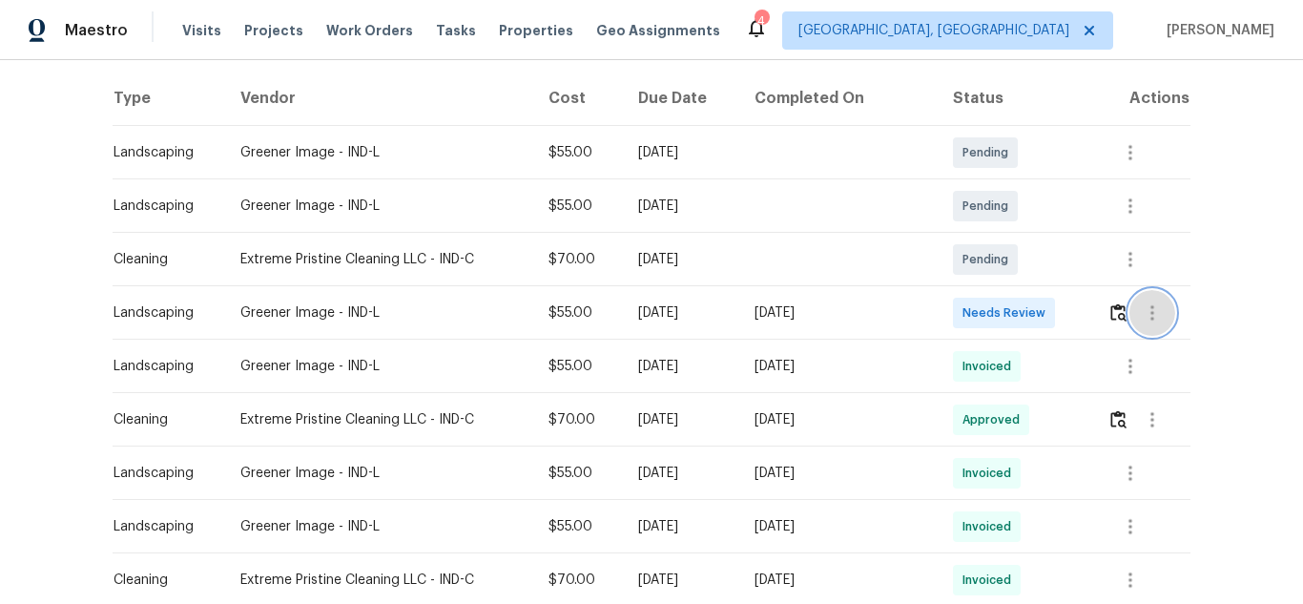
click at [1130, 307] on button "button" at bounding box center [1153, 313] width 46 height 46
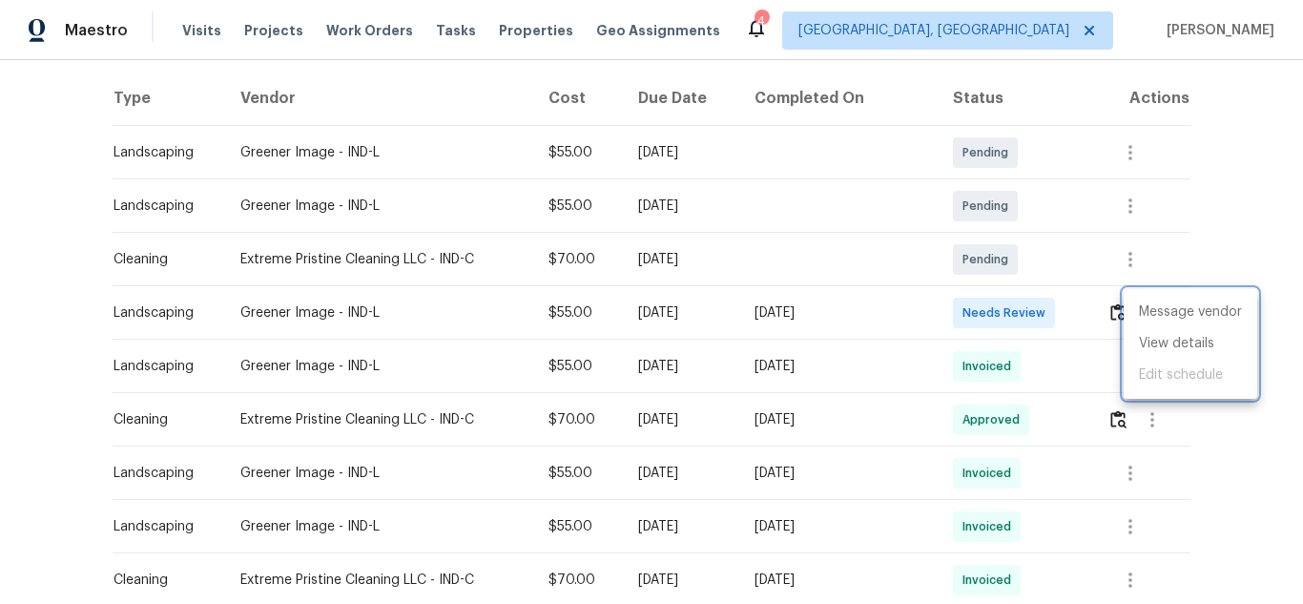
click at [1113, 310] on div at bounding box center [651, 302] width 1303 height 604
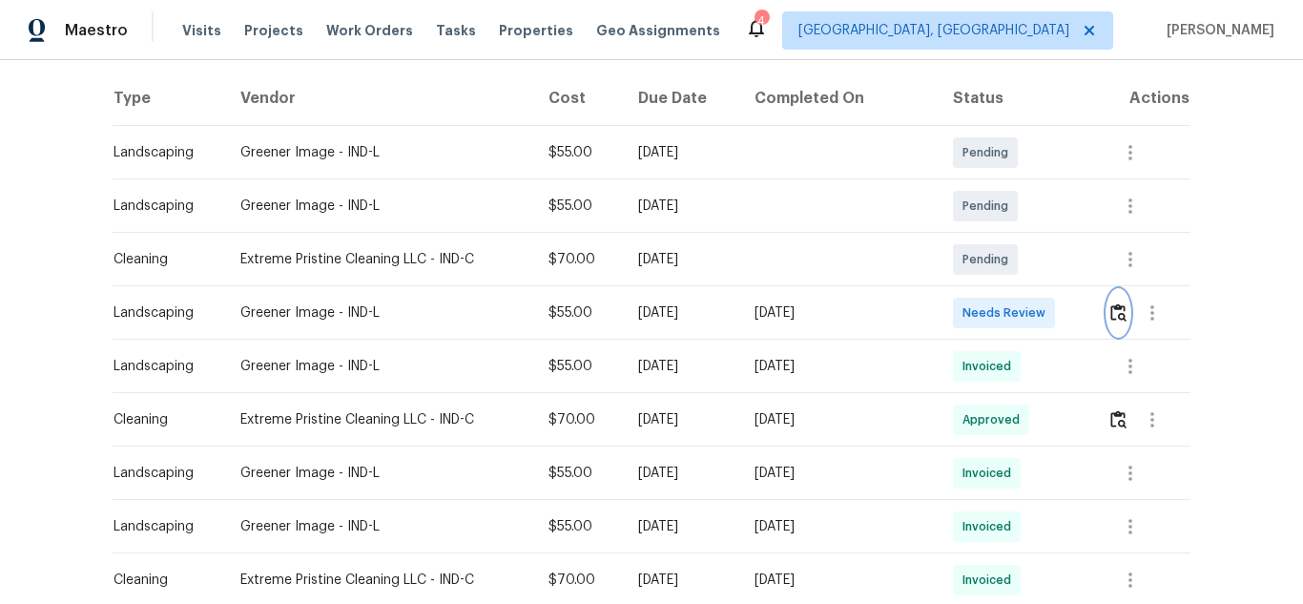
click at [1113, 326] on button "button" at bounding box center [1119, 313] width 22 height 46
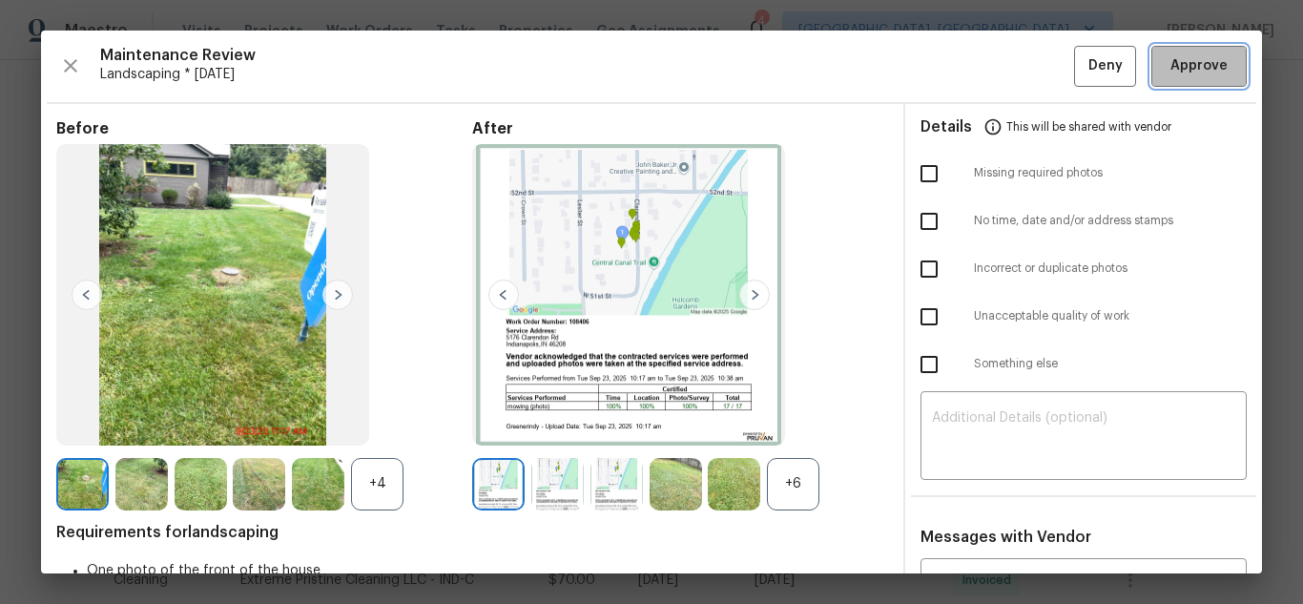
click at [1190, 80] on button "Approve" at bounding box center [1199, 66] width 95 height 41
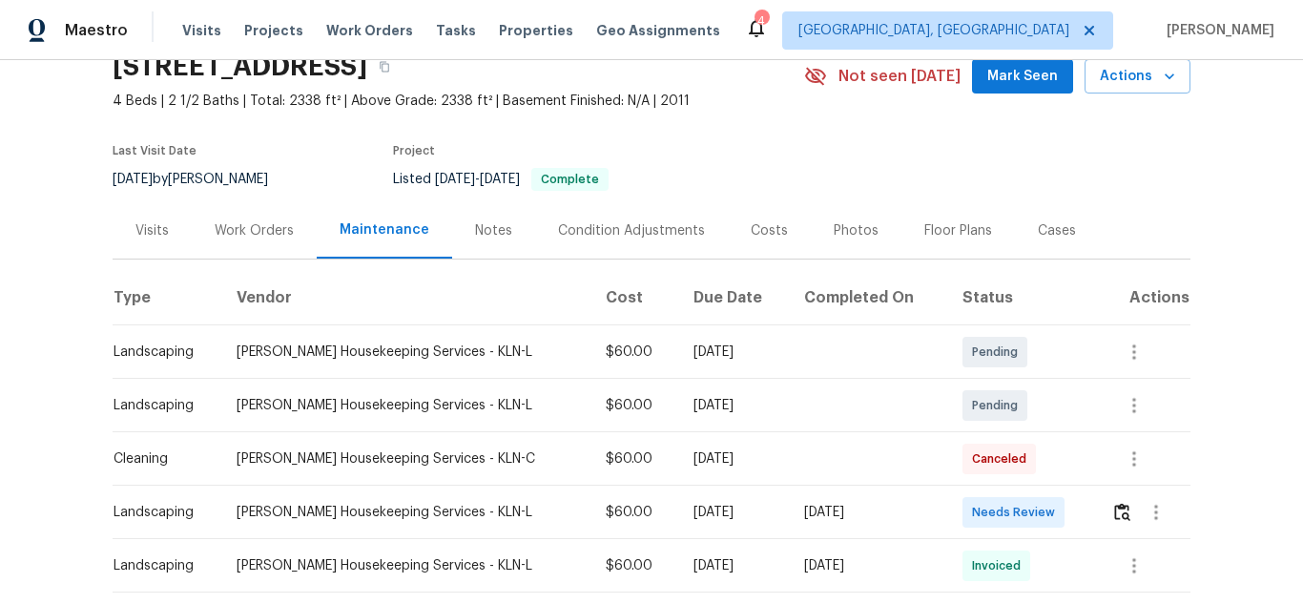
scroll to position [286, 0]
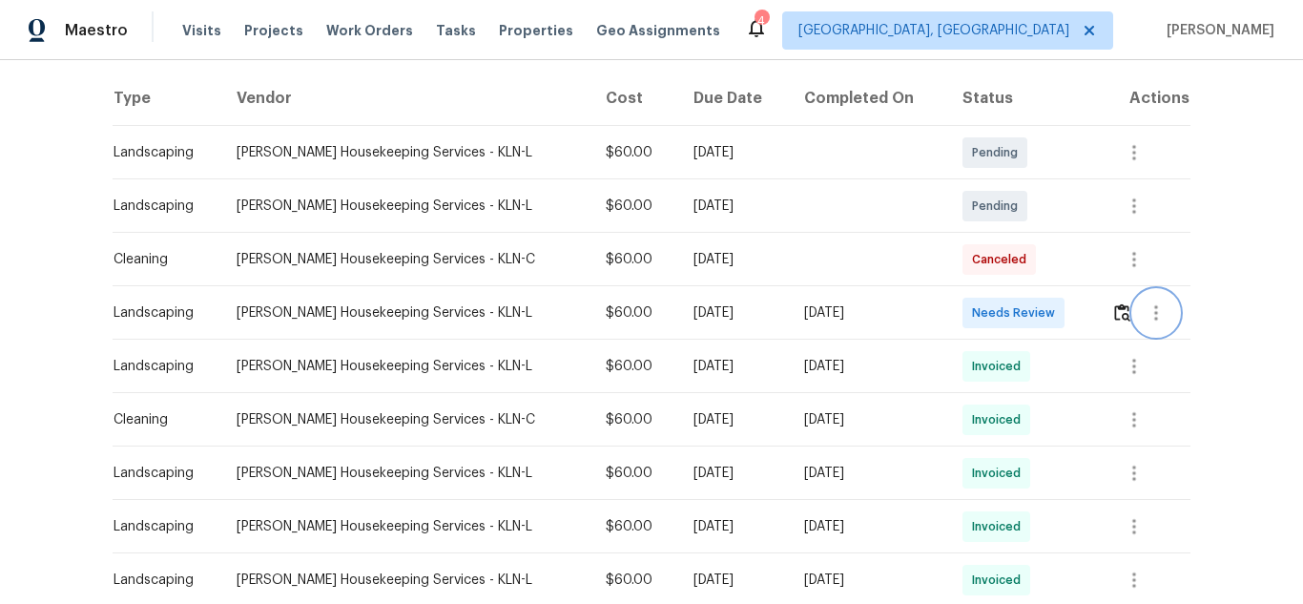
click at [1134, 308] on button "button" at bounding box center [1157, 313] width 46 height 46
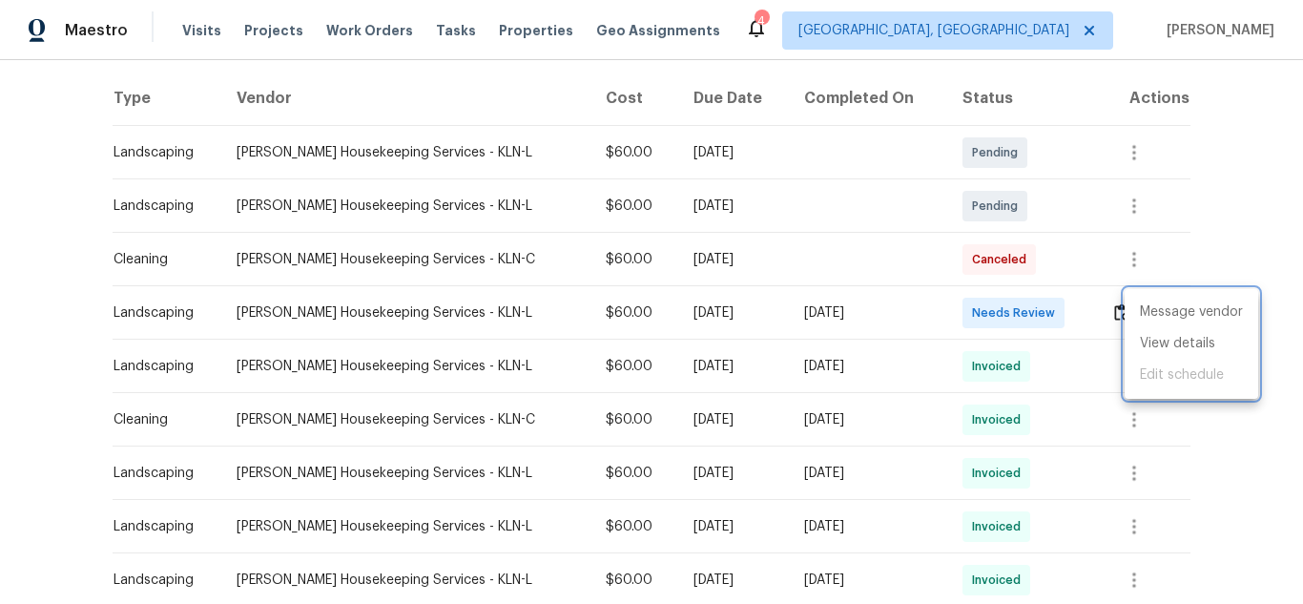
click at [1111, 317] on div at bounding box center [651, 302] width 1303 height 604
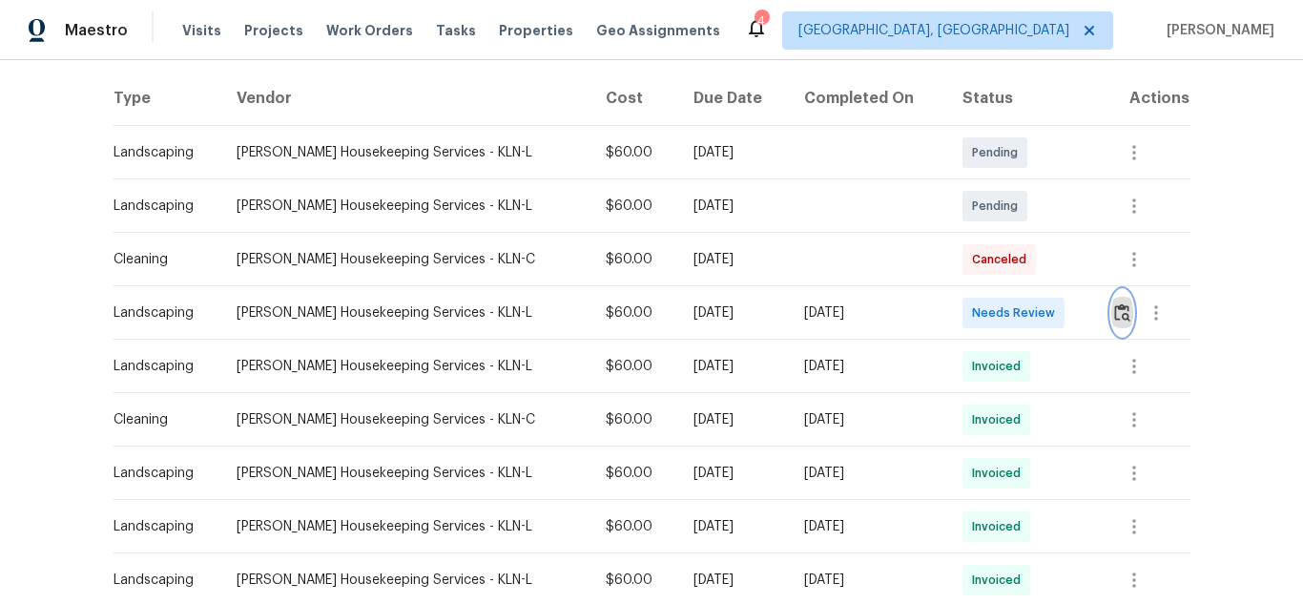
click at [1112, 326] on button "button" at bounding box center [1123, 313] width 22 height 46
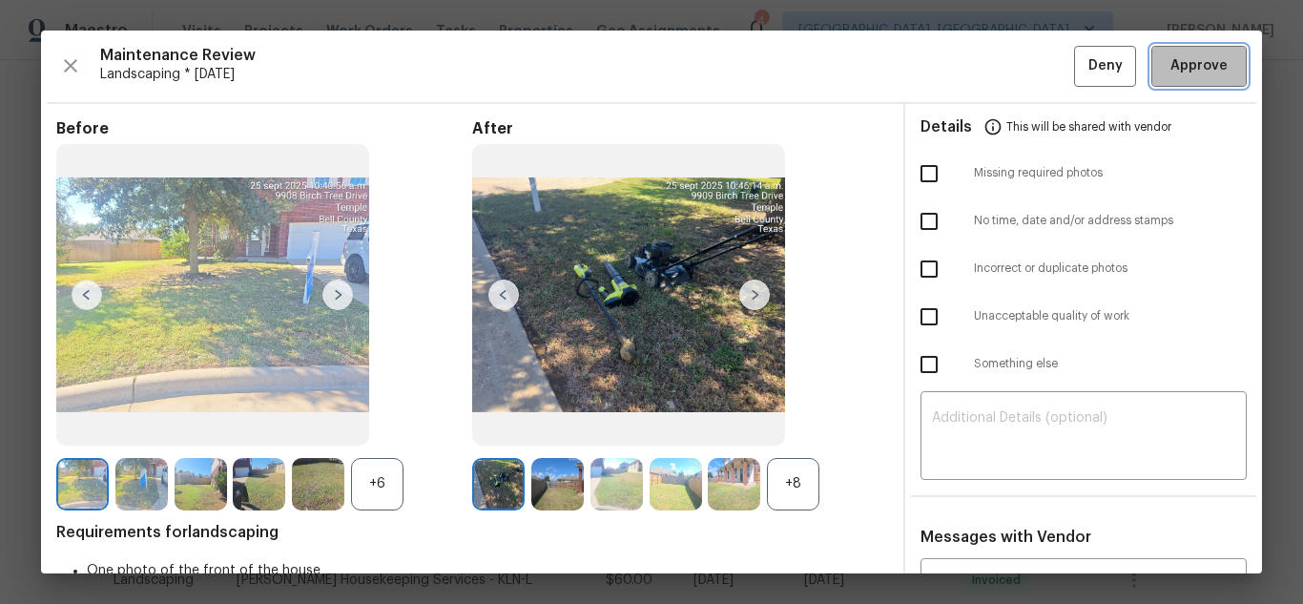
click at [1190, 80] on button "Approve" at bounding box center [1199, 66] width 95 height 41
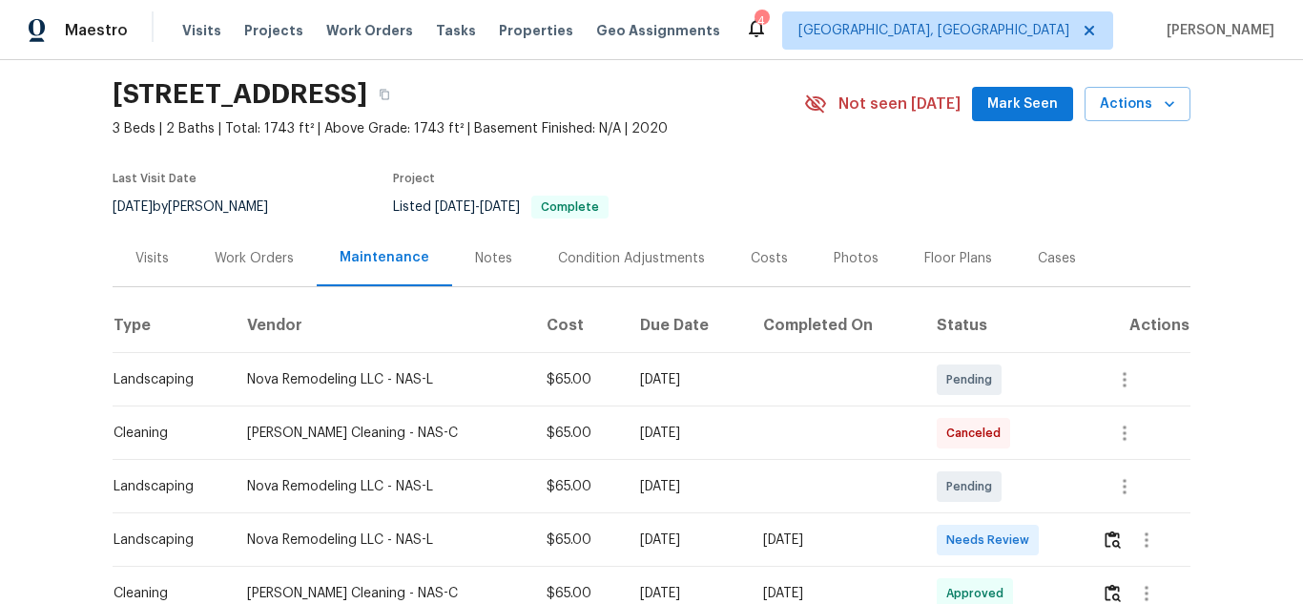
scroll to position [382, 0]
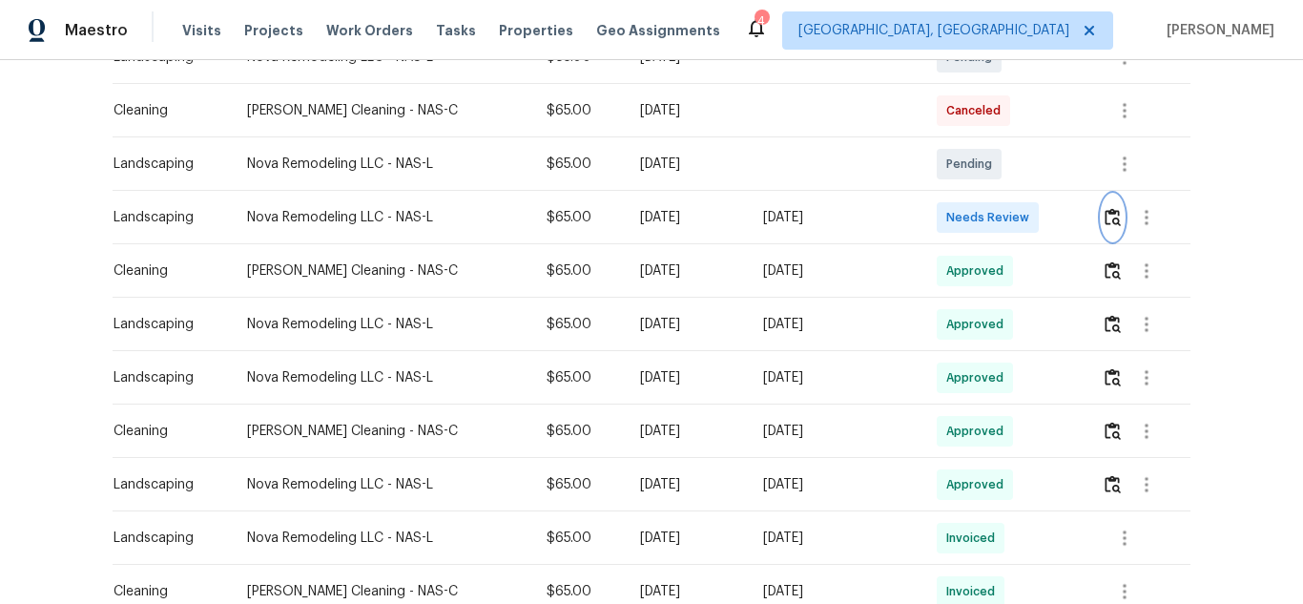
click at [1105, 227] on button "button" at bounding box center [1113, 218] width 22 height 46
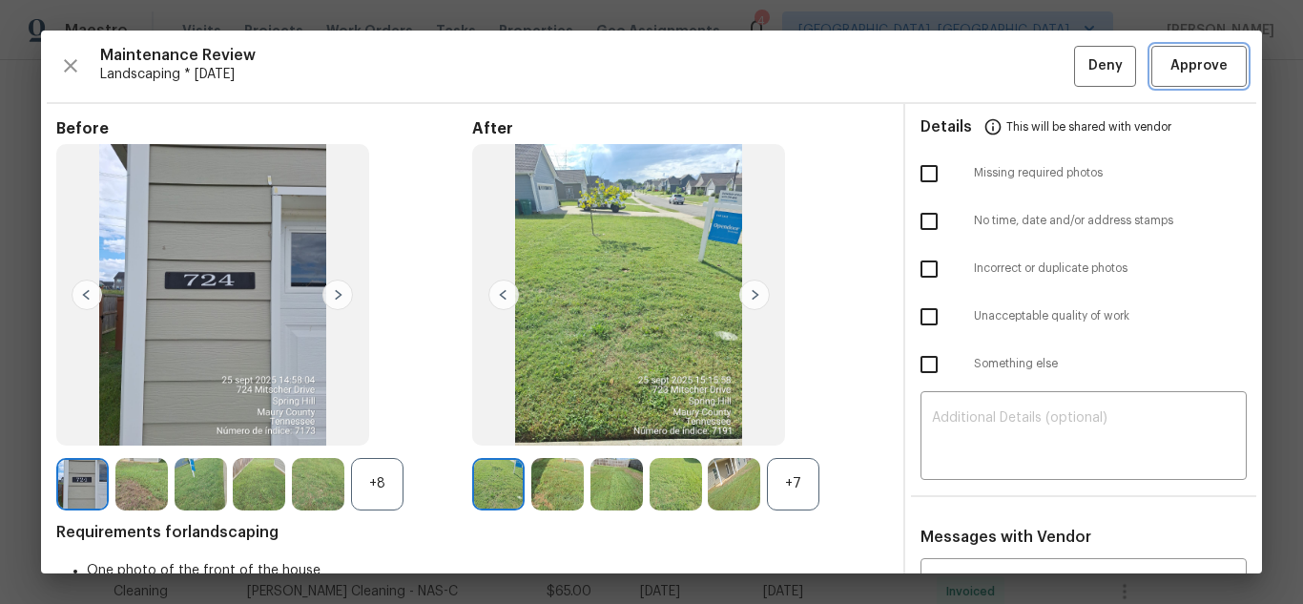
click at [1190, 80] on button "Approve" at bounding box center [1199, 66] width 95 height 41
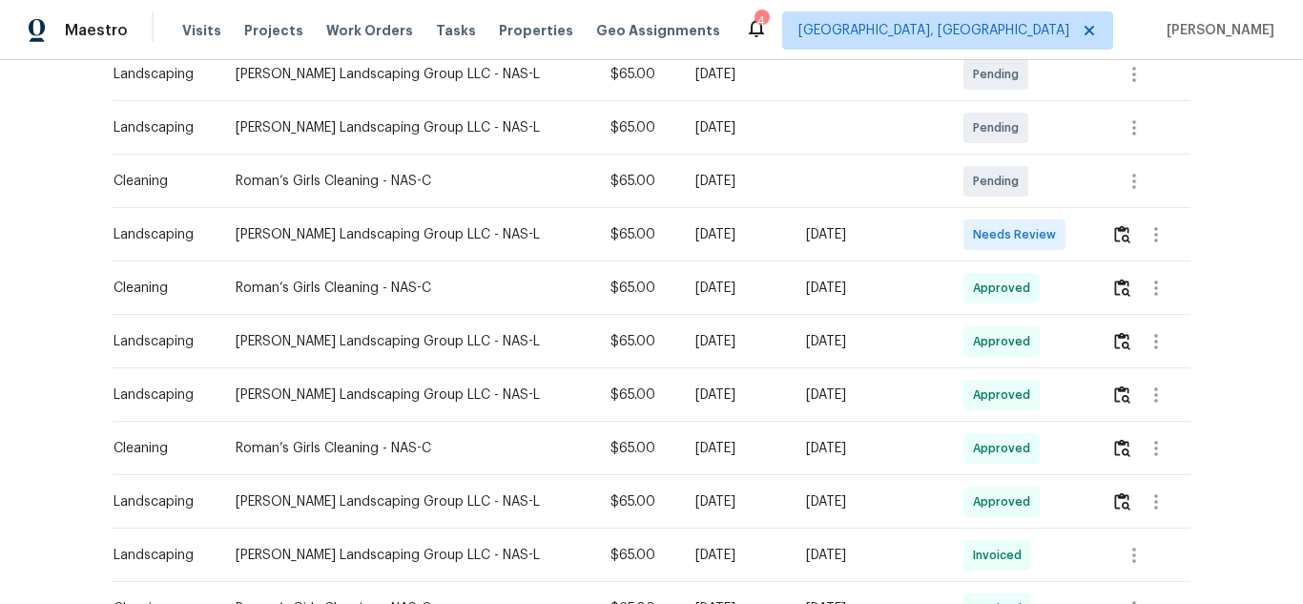
scroll to position [382, 0]
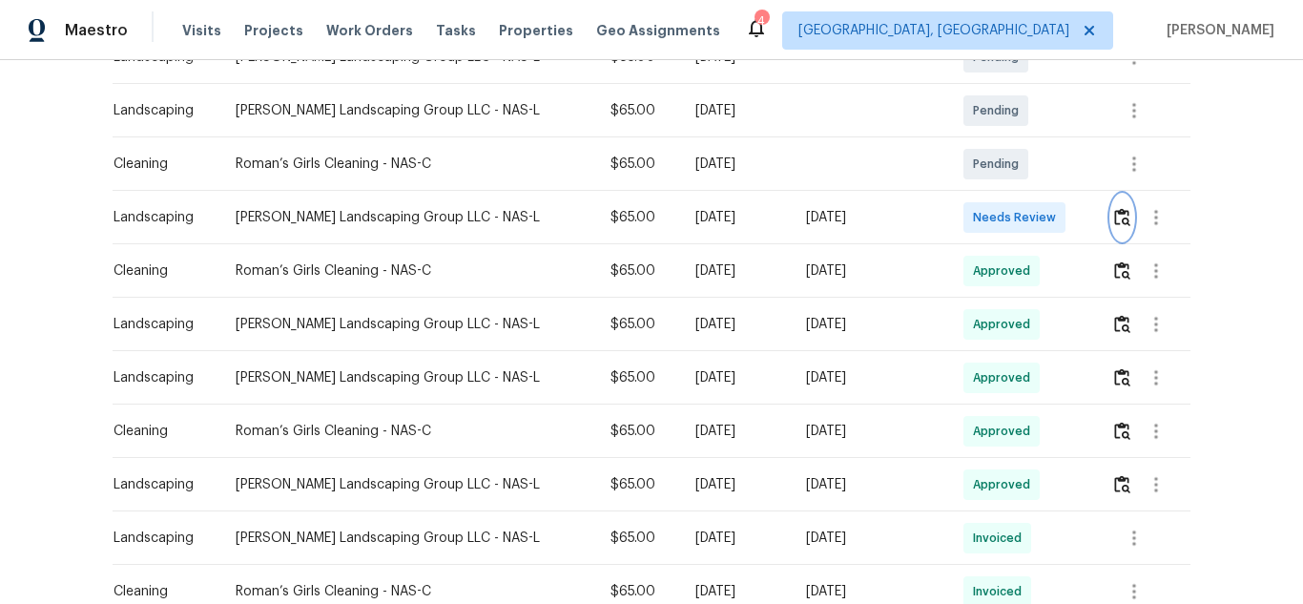
click at [1116, 217] on img "button" at bounding box center [1122, 217] width 16 height 18
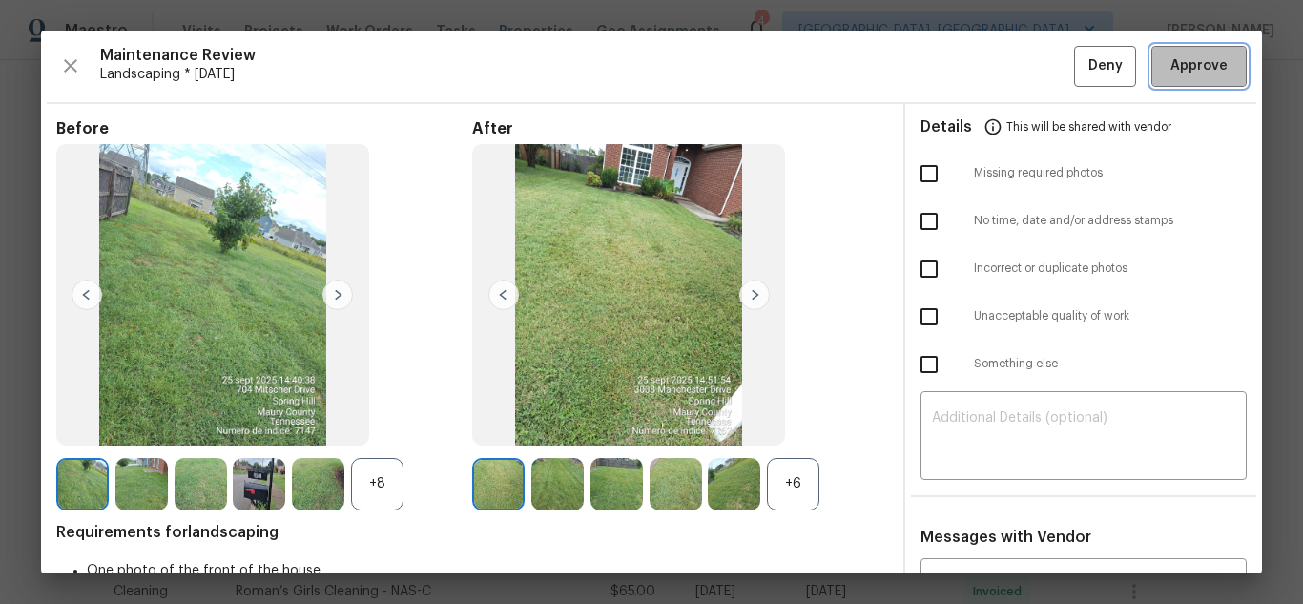
click at [1205, 73] on span "Approve" at bounding box center [1199, 66] width 57 height 24
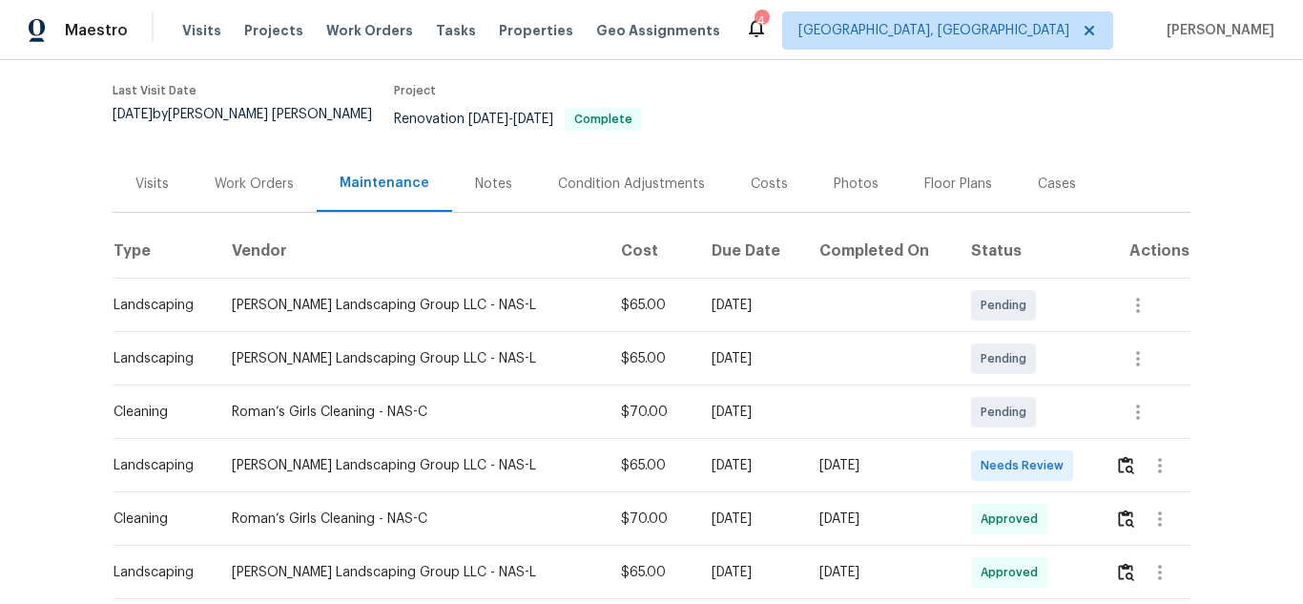
scroll to position [286, 0]
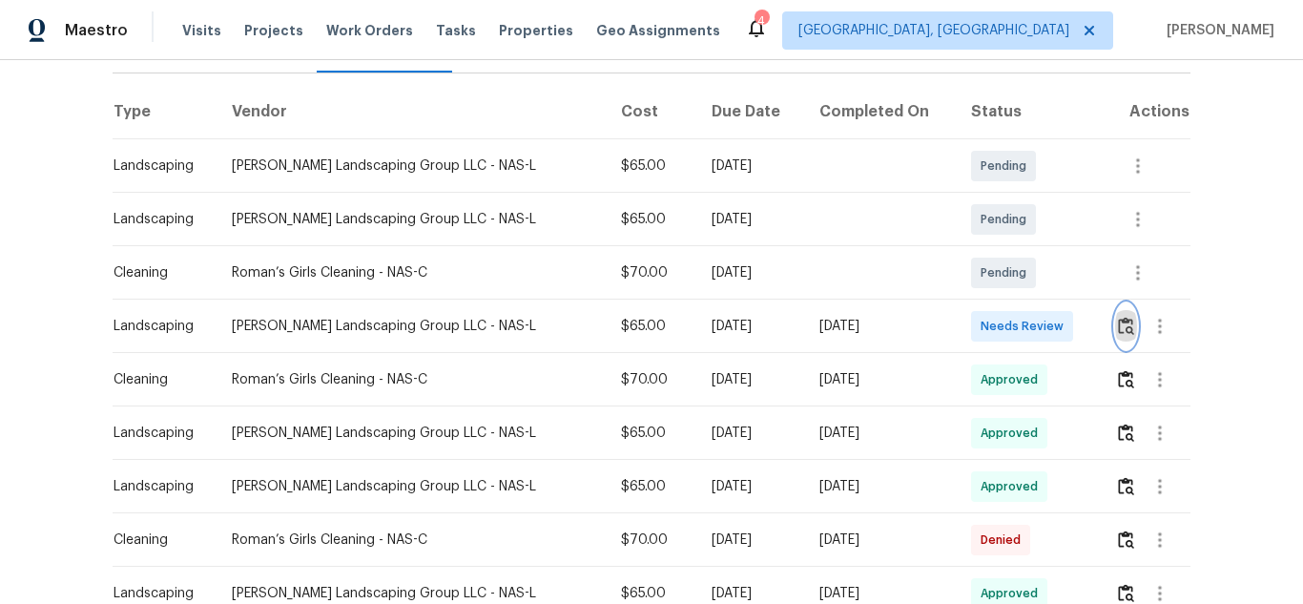
click at [1118, 317] on img "button" at bounding box center [1126, 326] width 16 height 18
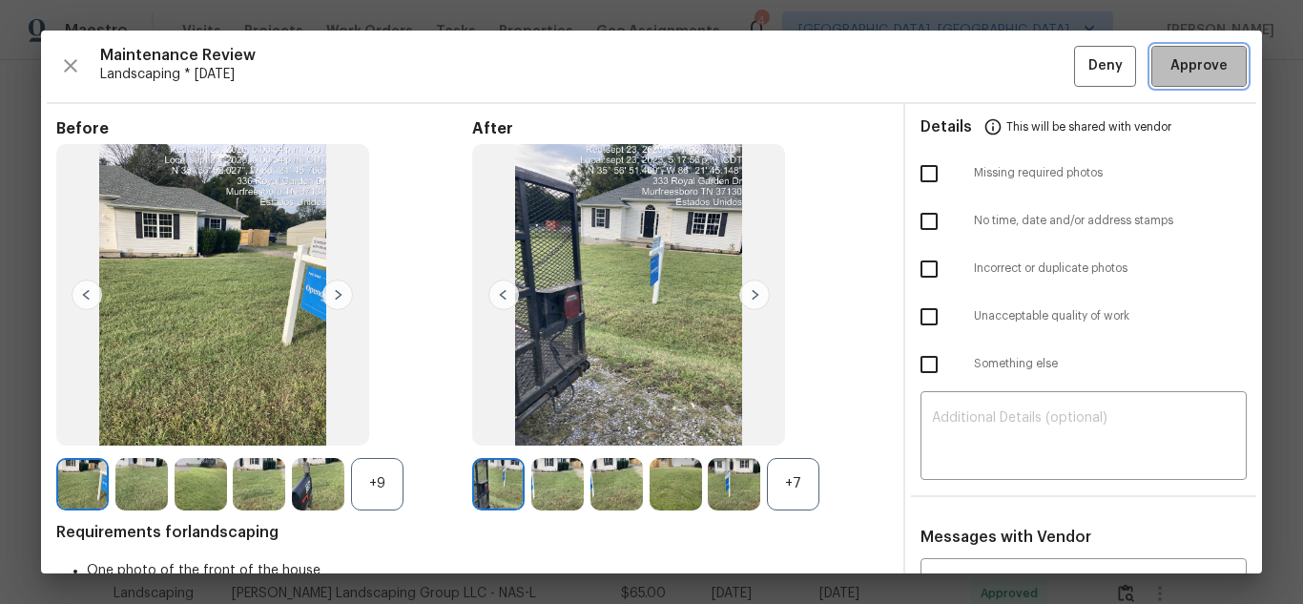
click at [1205, 73] on span "Approve" at bounding box center [1199, 66] width 57 height 24
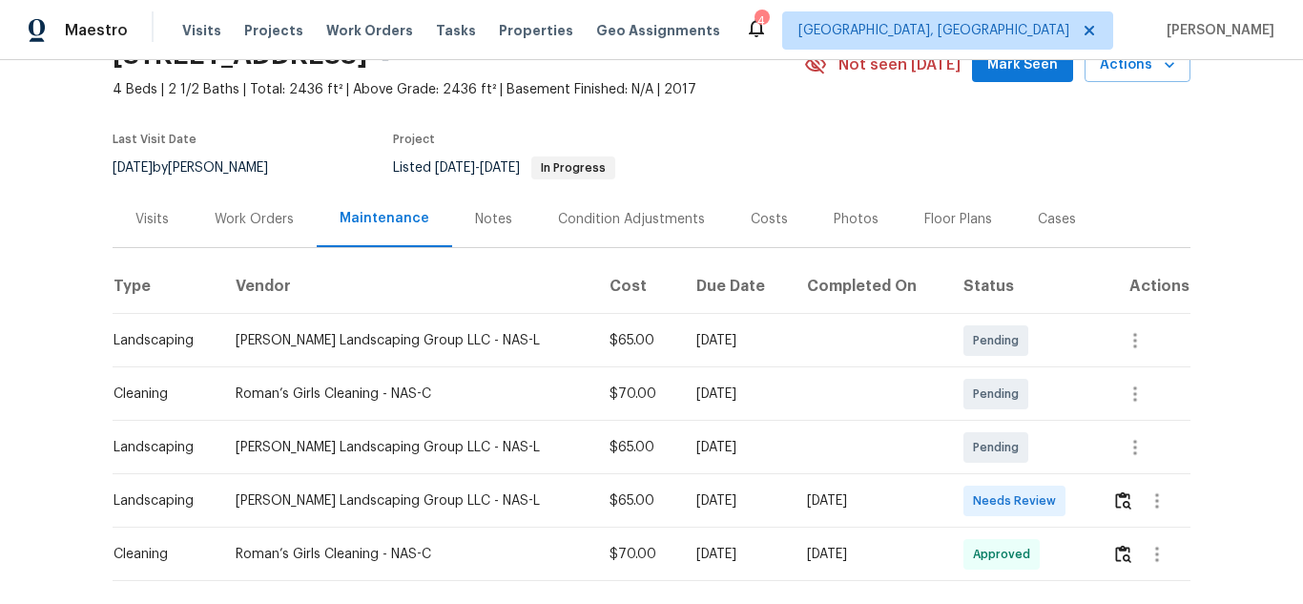
scroll to position [204, 0]
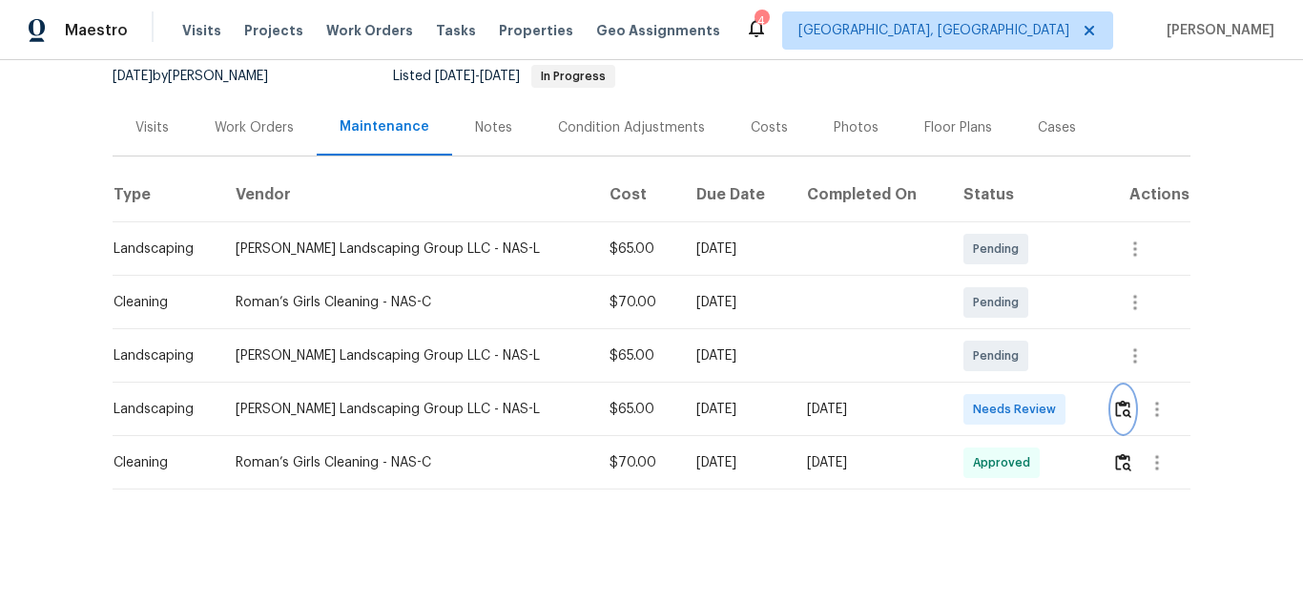
click at [1115, 400] on img "button" at bounding box center [1123, 409] width 16 height 18
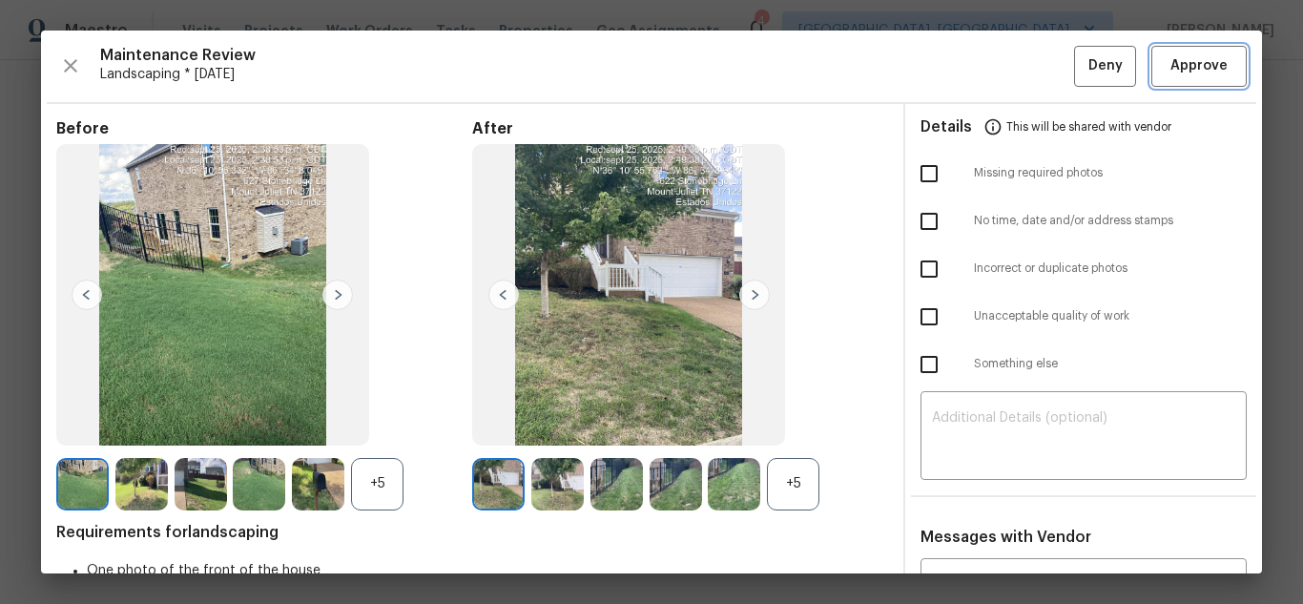
click at [1205, 73] on span "Approve" at bounding box center [1199, 66] width 57 height 24
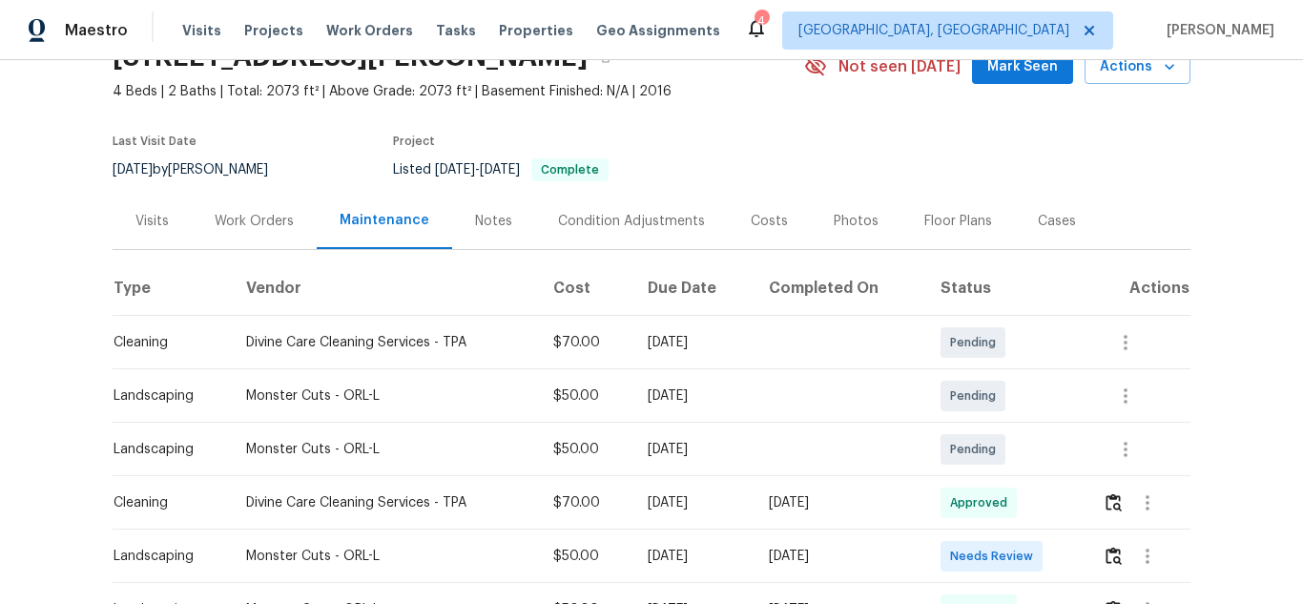
scroll to position [286, 0]
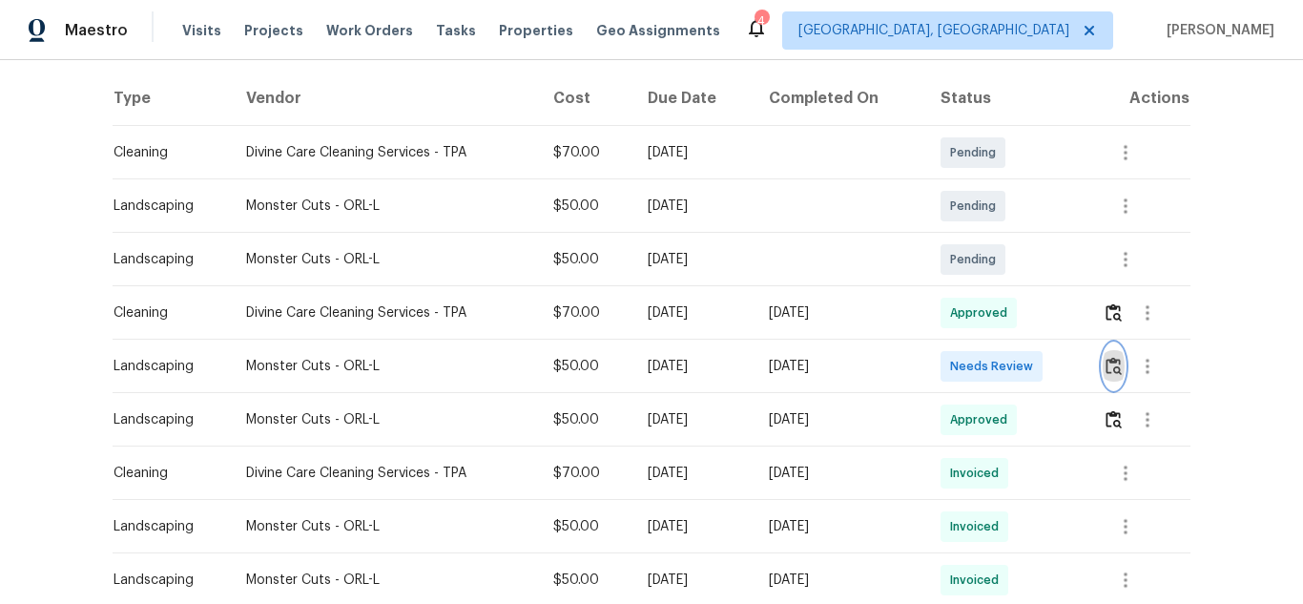
click at [1109, 360] on img "button" at bounding box center [1114, 366] width 16 height 18
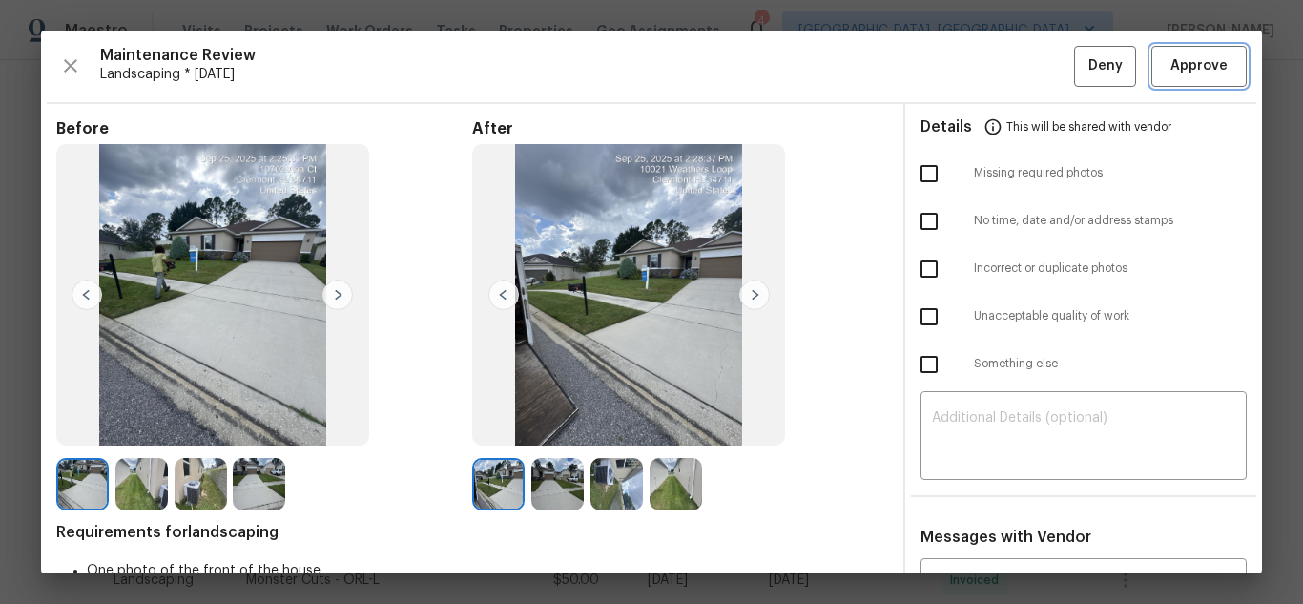
click at [1205, 73] on span "Approve" at bounding box center [1199, 66] width 57 height 24
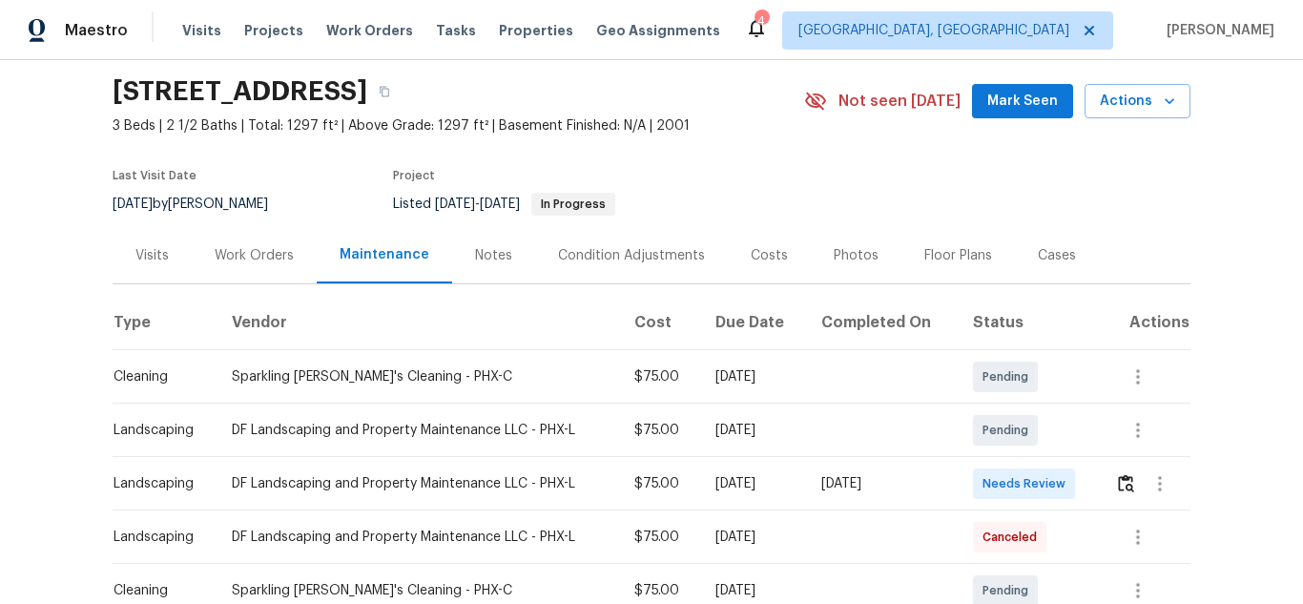
scroll to position [95, 0]
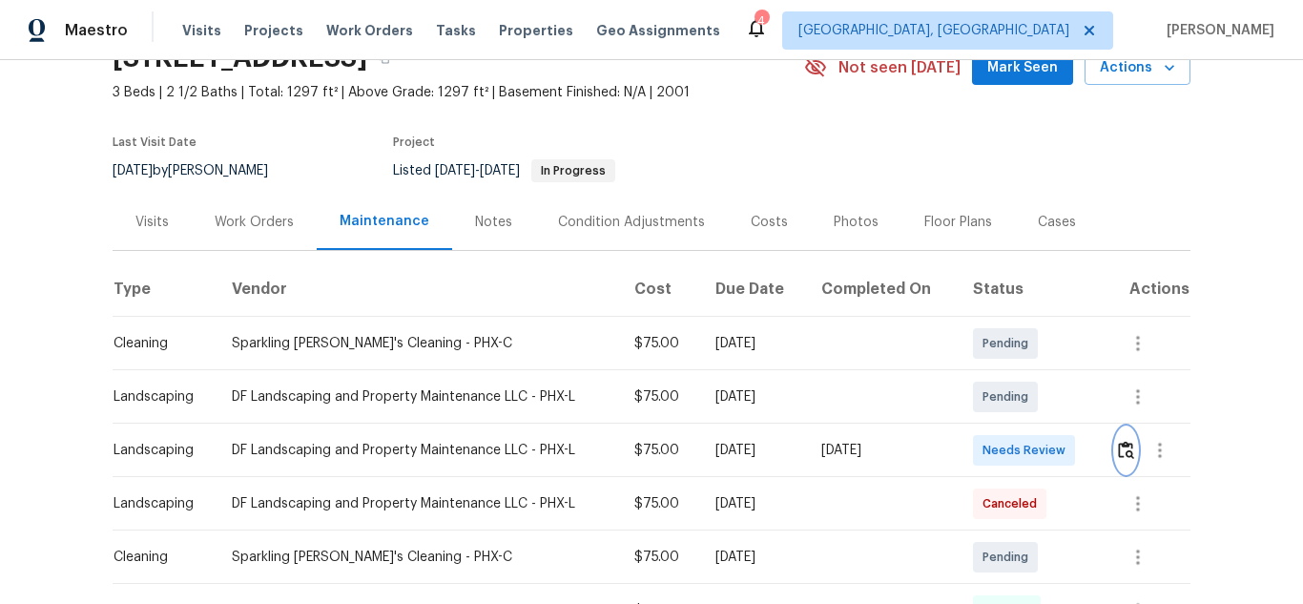
click at [1123, 453] on img "button" at bounding box center [1126, 450] width 16 height 18
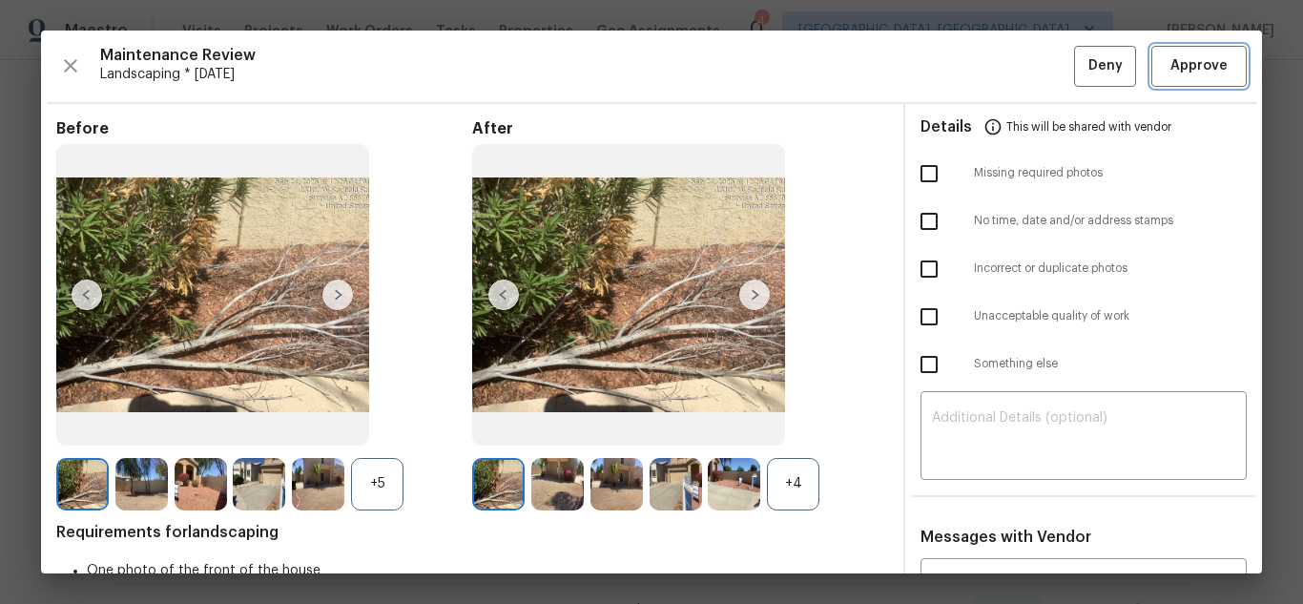
click at [1205, 73] on span "Approve" at bounding box center [1199, 66] width 57 height 24
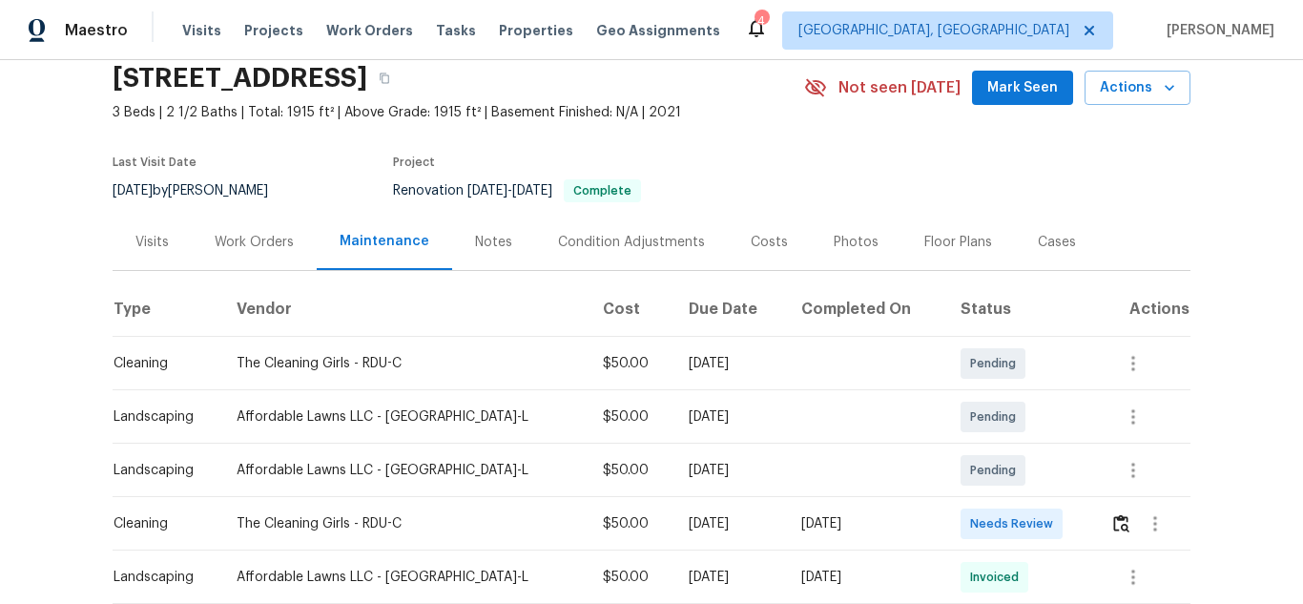
scroll to position [286, 0]
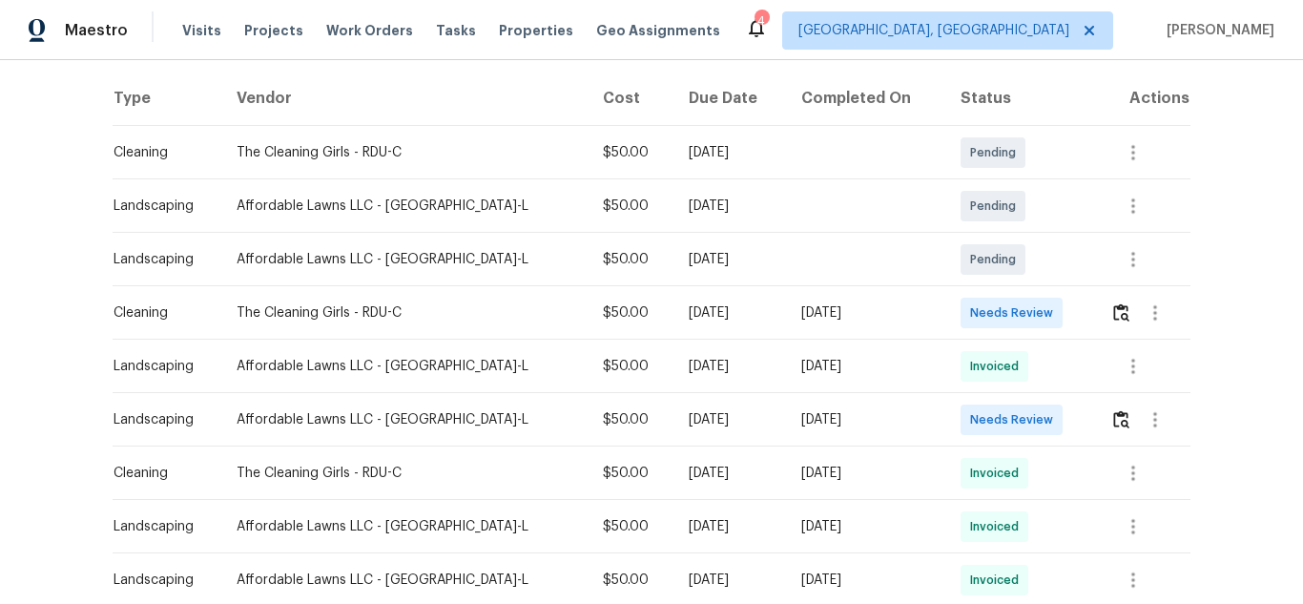
drag, startPoint x: 137, startPoint y: 424, endPoint x: 852, endPoint y: 407, distance: 714.8
click at [852, 407] on tr "Landscaping Affordable Lawns LLC - [GEOGRAPHIC_DATA]-L $50.00 [DATE] [DATE] Nee…" at bounding box center [652, 419] width 1078 height 53
click at [1113, 415] on img "button" at bounding box center [1121, 419] width 16 height 18
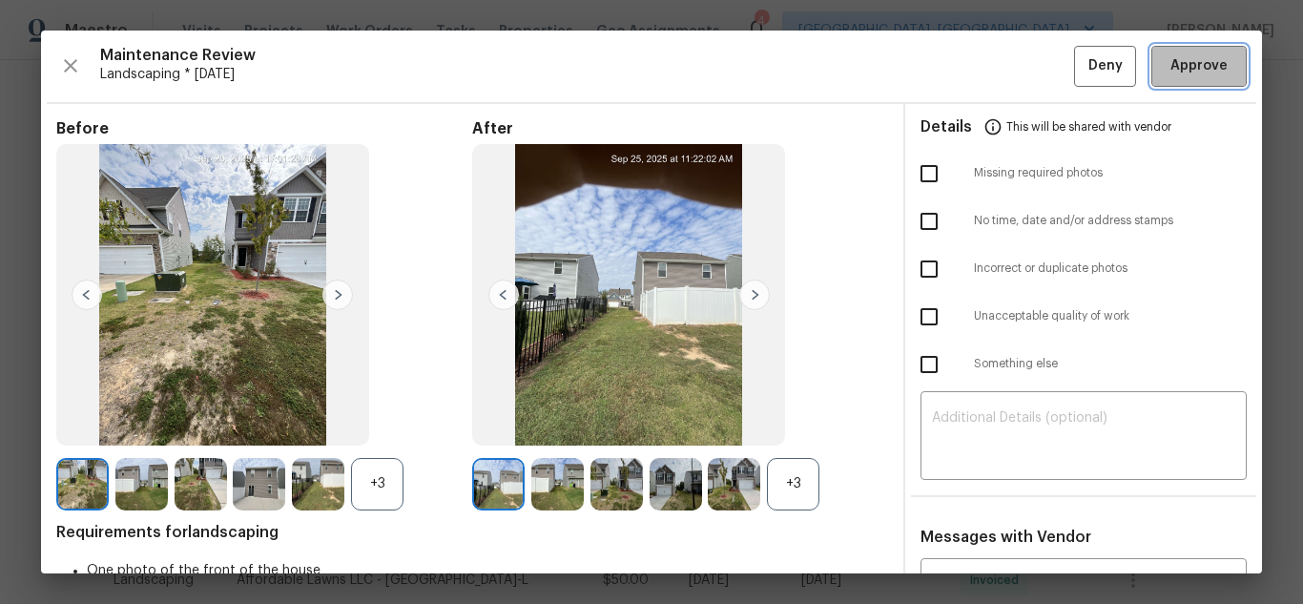
click at [1205, 73] on span "Approve" at bounding box center [1199, 66] width 57 height 24
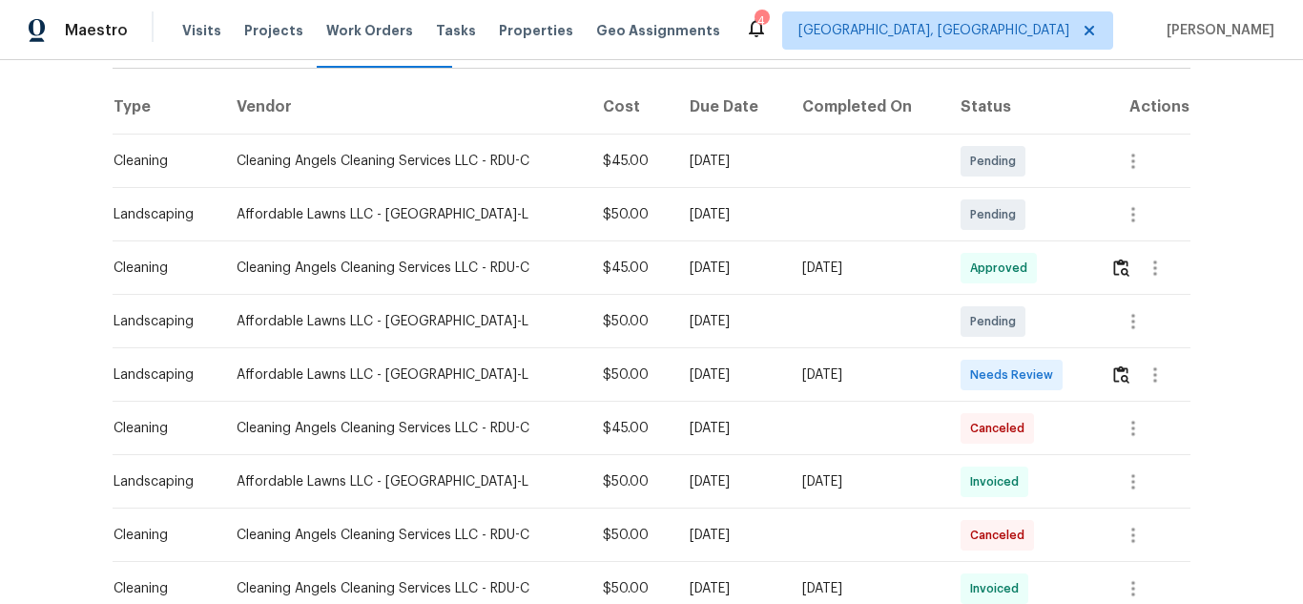
scroll to position [286, 0]
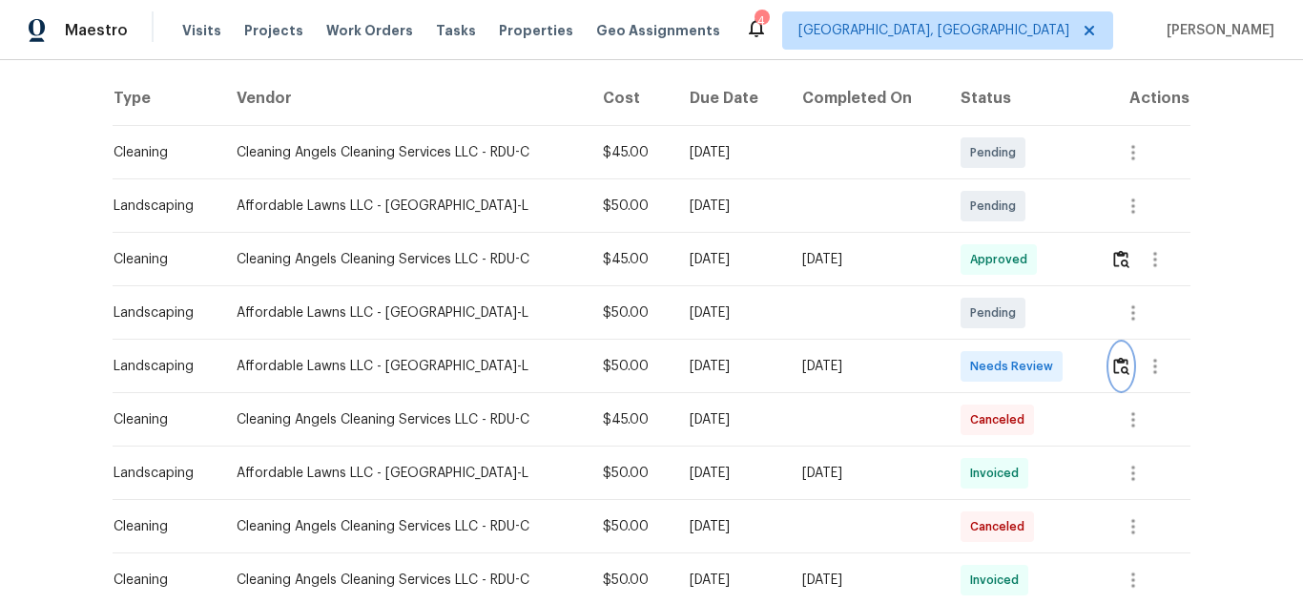
click at [1127, 372] on img "button" at bounding box center [1121, 366] width 16 height 18
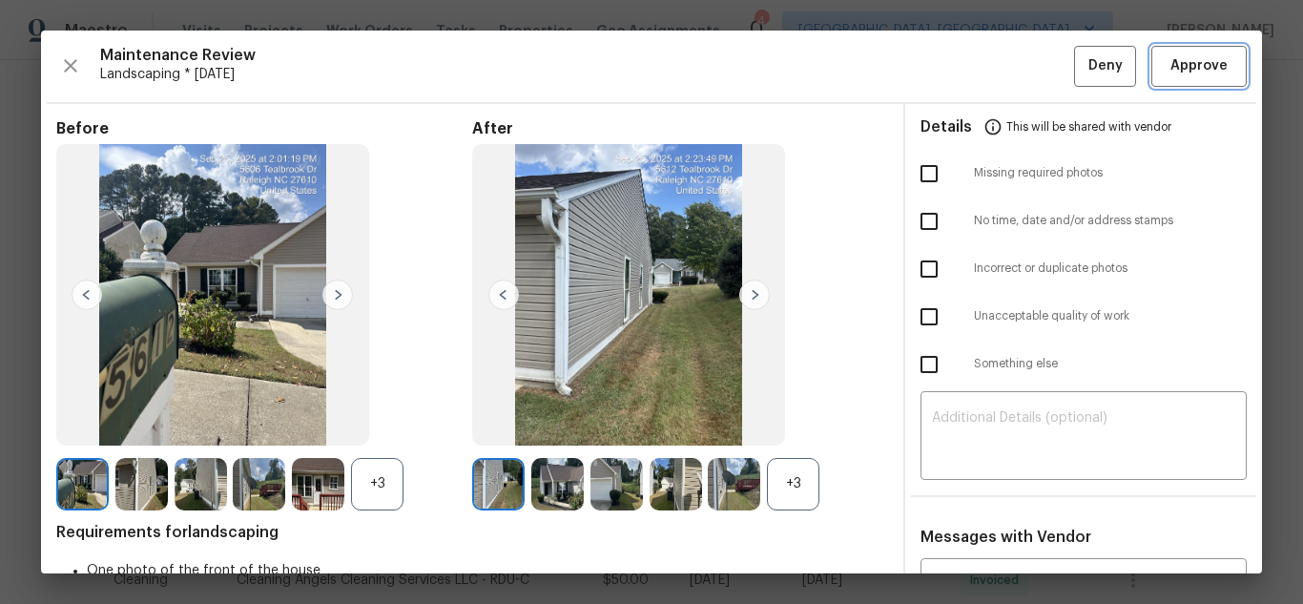
click at [1205, 73] on span "Approve" at bounding box center [1199, 66] width 57 height 24
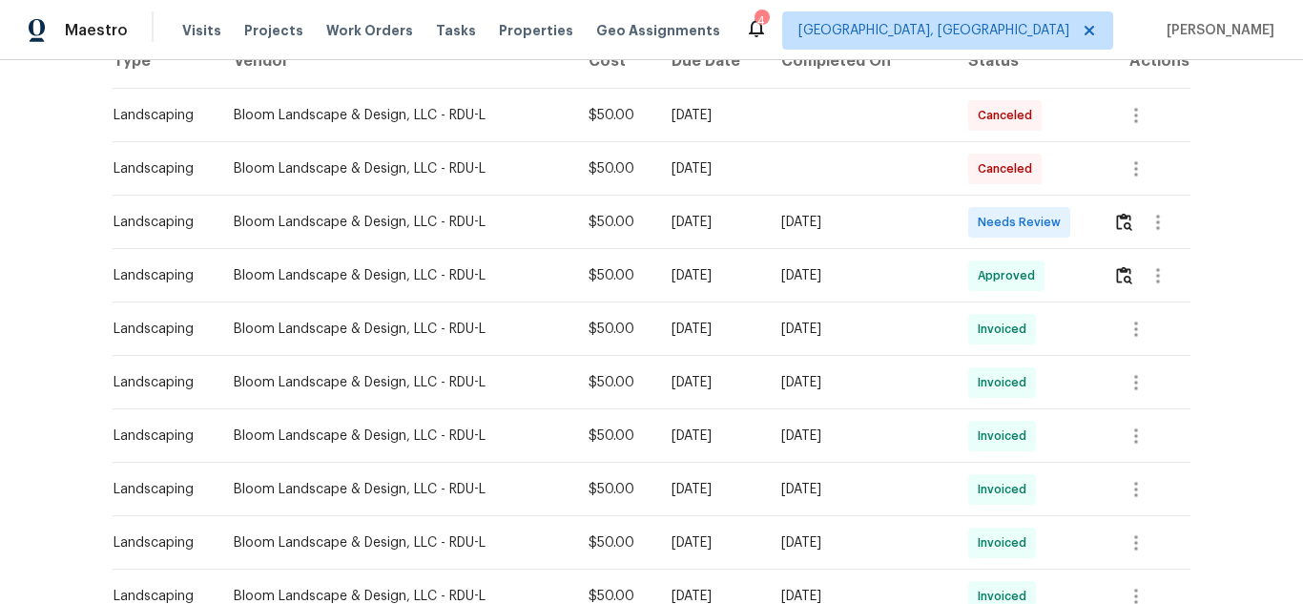
scroll to position [382, 0]
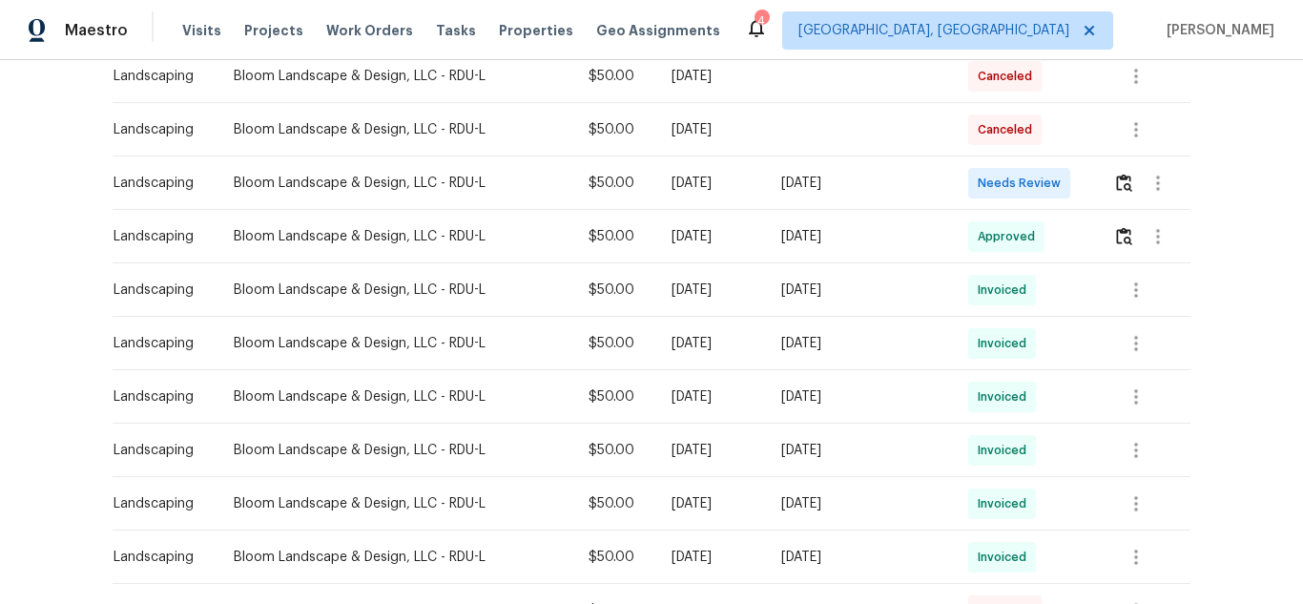
click at [1107, 166] on td at bounding box center [1144, 182] width 93 height 53
click at [1116, 174] on img "button" at bounding box center [1124, 183] width 16 height 18
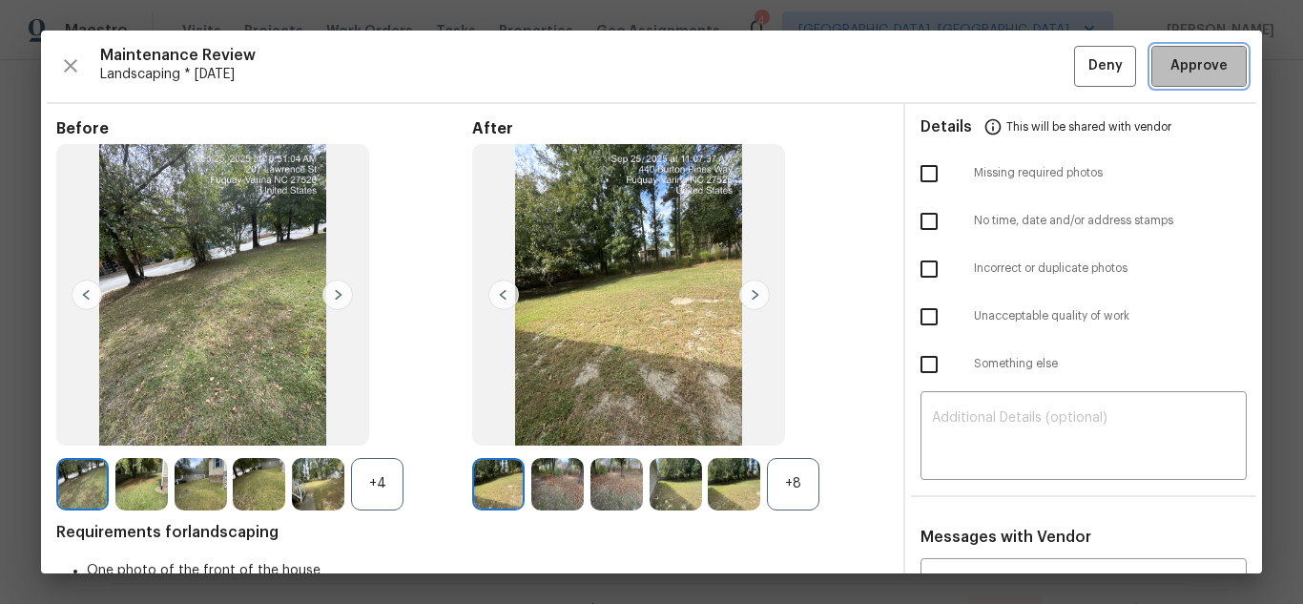
click at [1205, 73] on span "Approve" at bounding box center [1199, 66] width 57 height 24
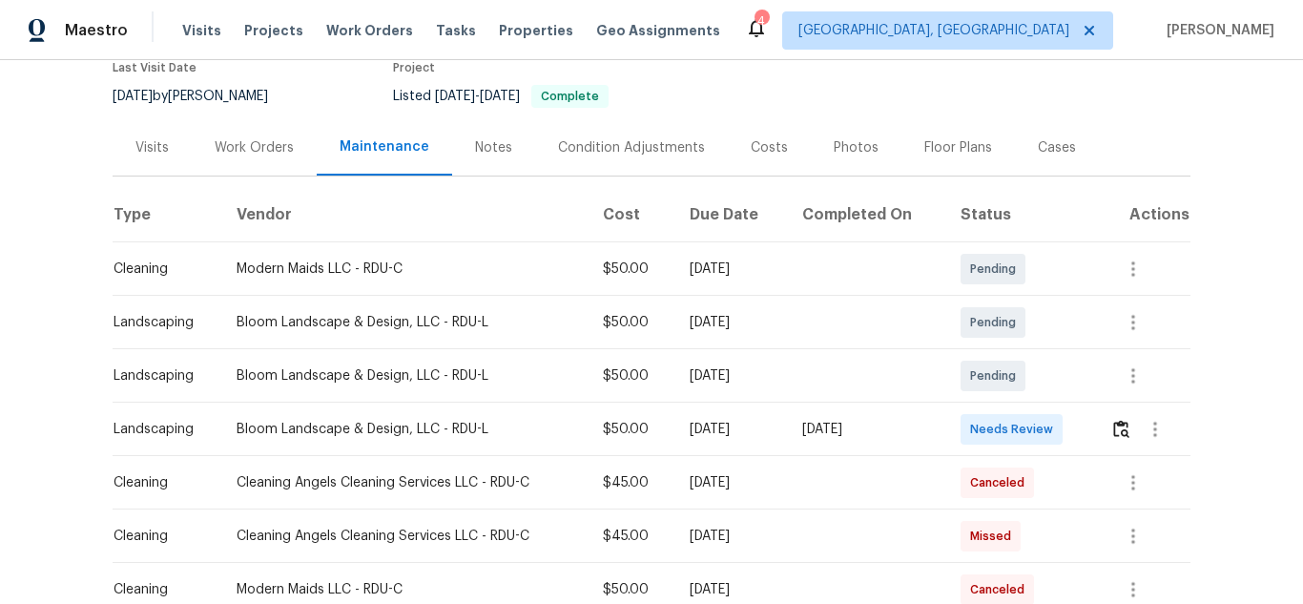
scroll to position [286, 0]
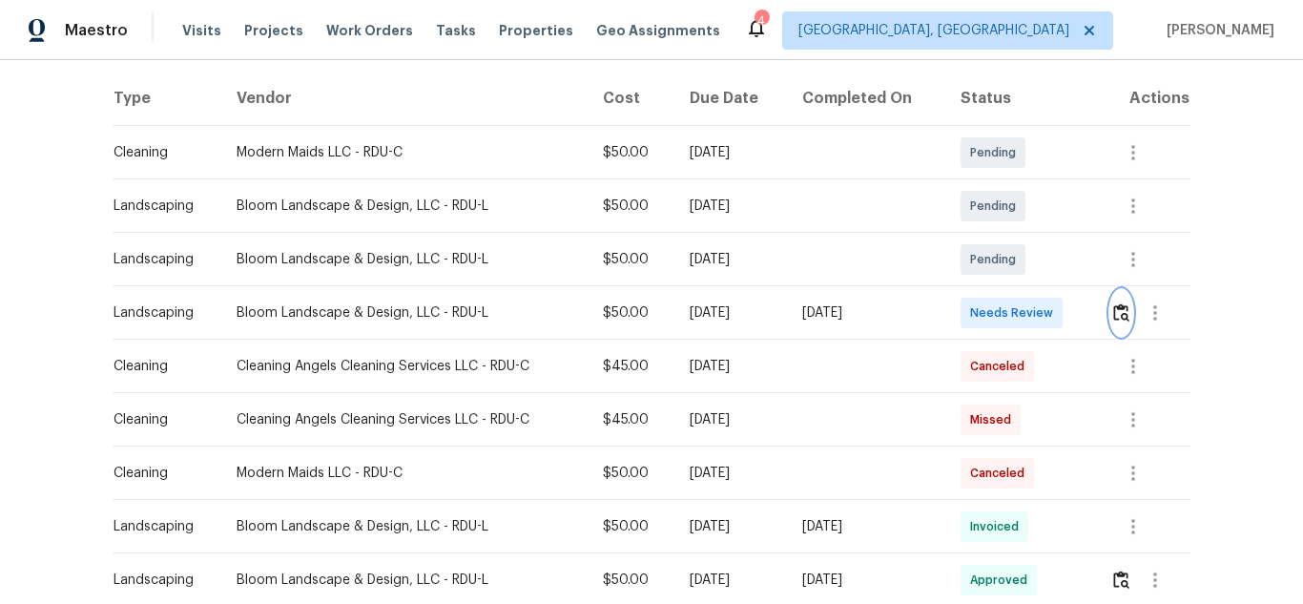
click at [1122, 305] on img "button" at bounding box center [1121, 312] width 16 height 18
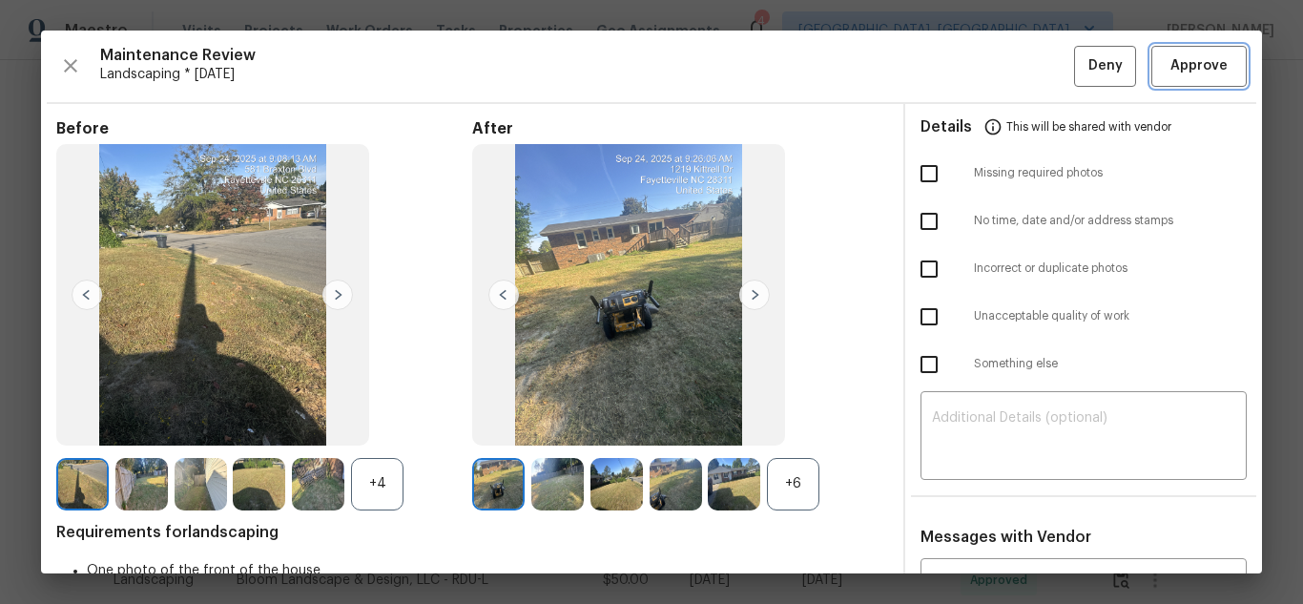
click at [1212, 69] on span "Approve" at bounding box center [1199, 66] width 57 height 24
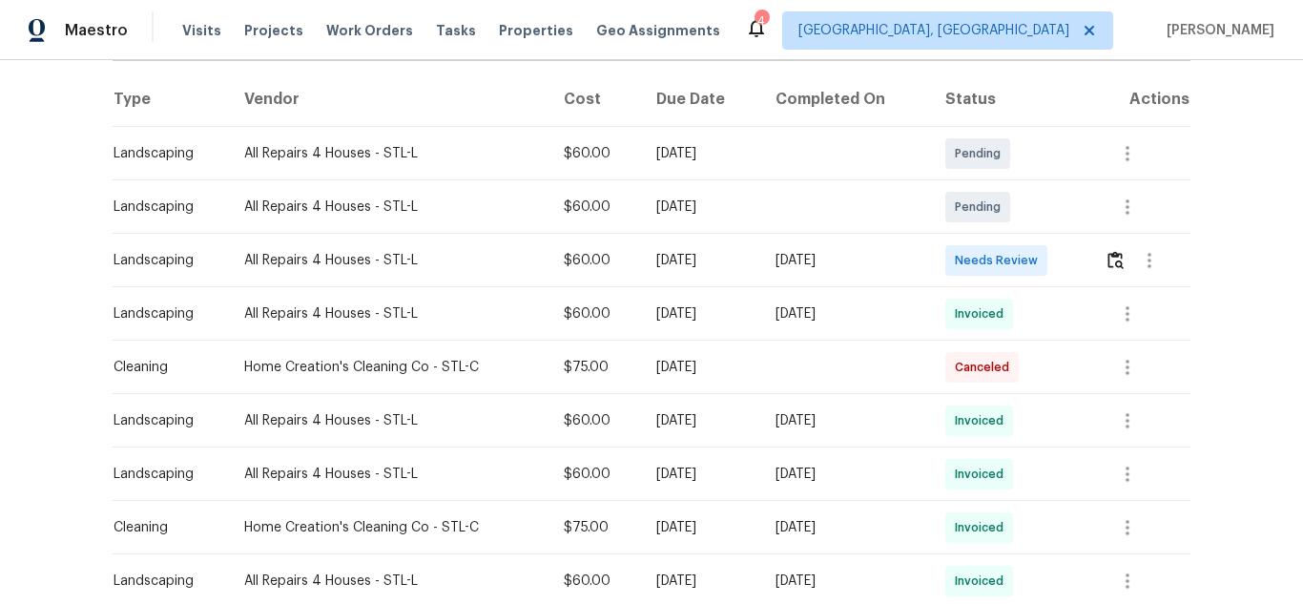
scroll to position [286, 0]
click at [1116, 266] on img "button" at bounding box center [1116, 259] width 16 height 18
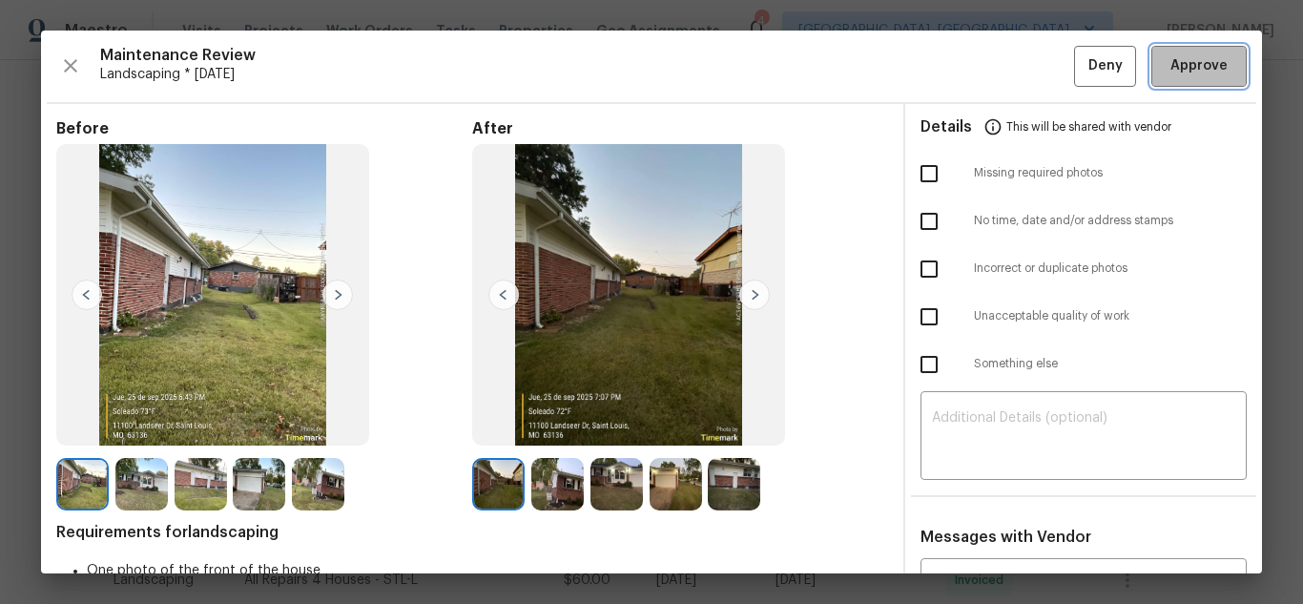
click at [1218, 69] on button "Approve" at bounding box center [1199, 66] width 95 height 41
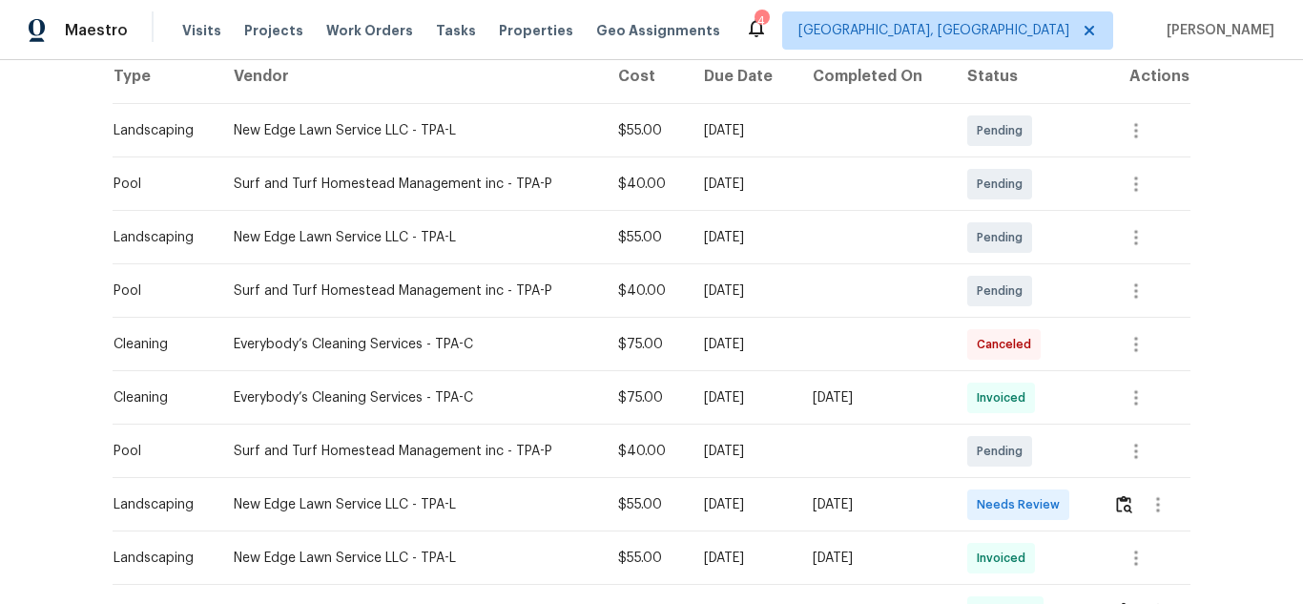
scroll to position [477, 0]
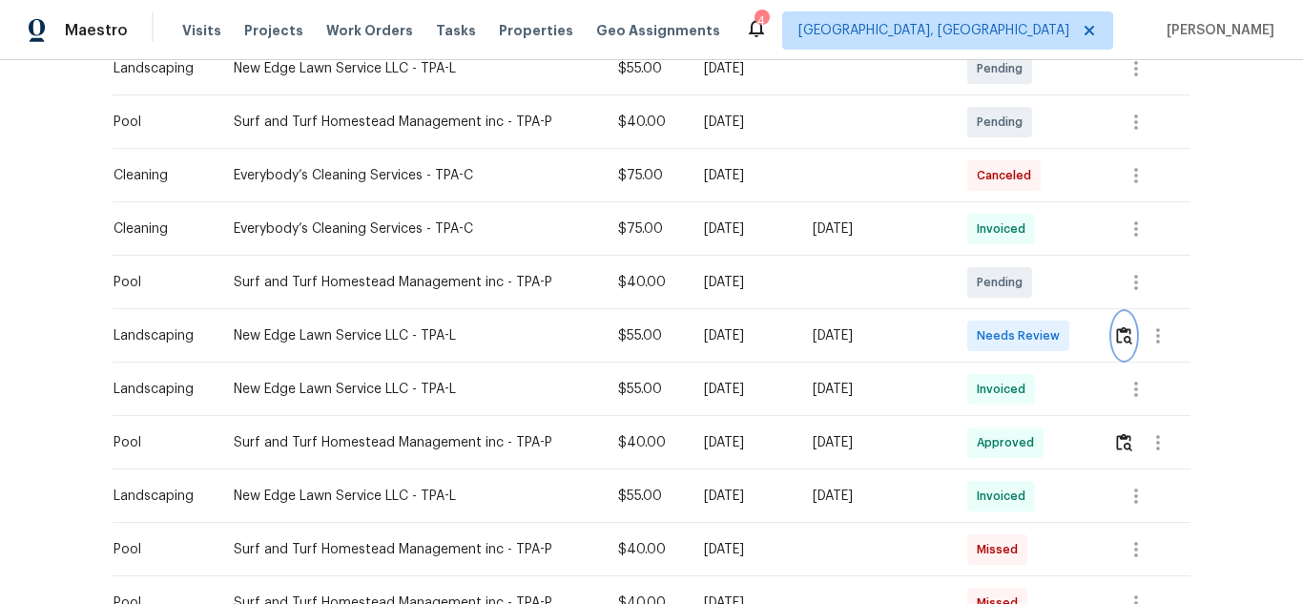
click at [1122, 326] on img "button" at bounding box center [1124, 335] width 16 height 18
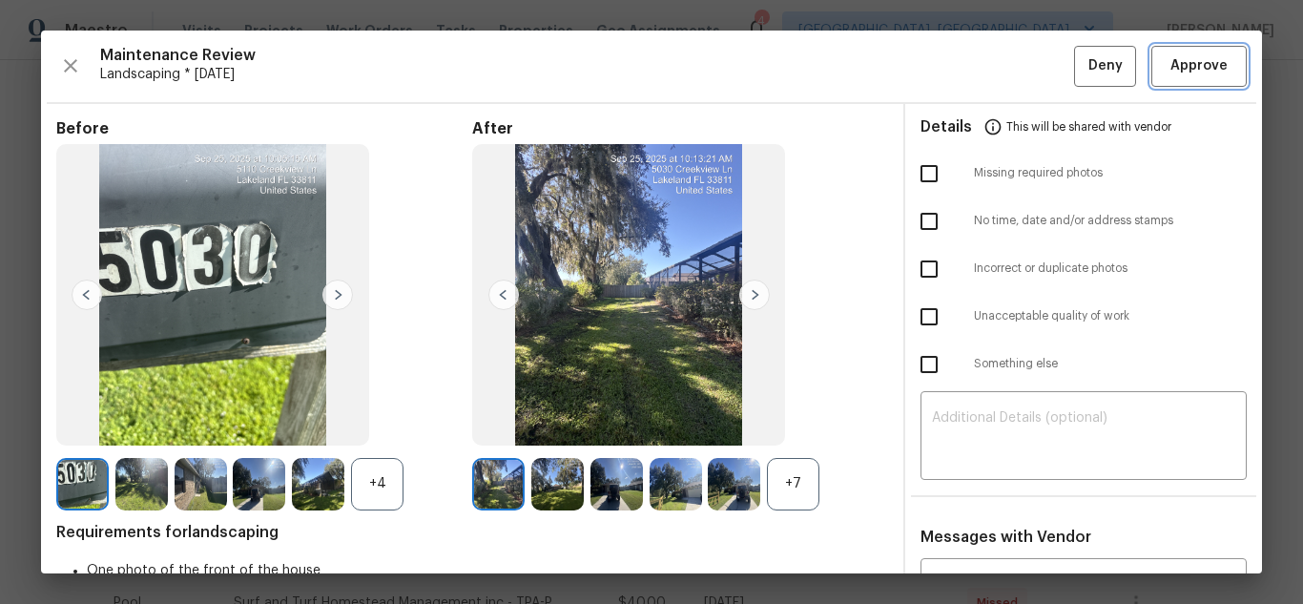
click at [1221, 70] on button "Approve" at bounding box center [1199, 66] width 95 height 41
